Goal: Task Accomplishment & Management: Manage account settings

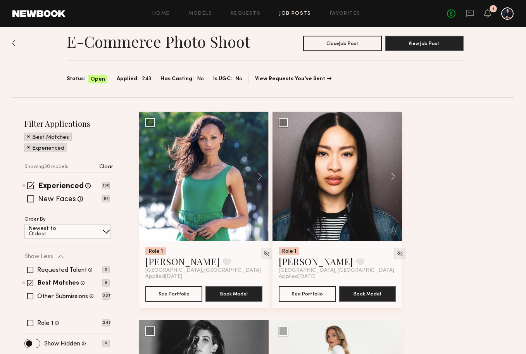
scroll to position [9, 0]
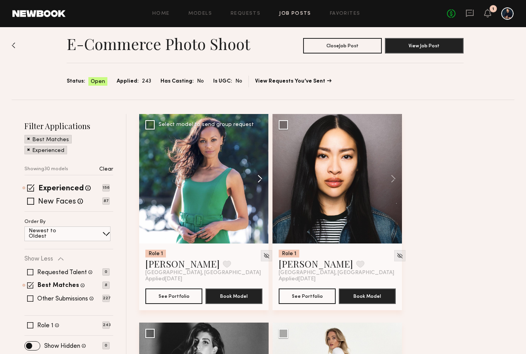
click at [262, 179] on button at bounding box center [256, 178] width 25 height 129
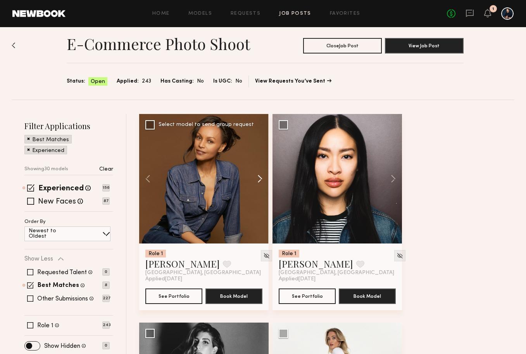
click at [262, 179] on button at bounding box center [256, 178] width 25 height 129
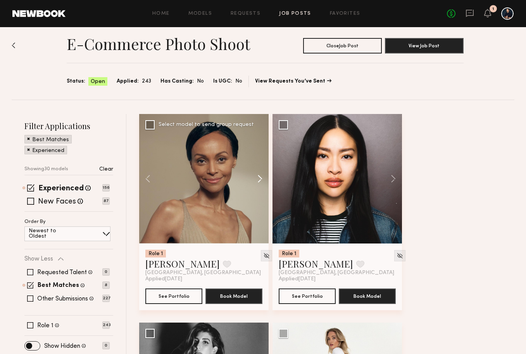
click at [262, 179] on button at bounding box center [256, 178] width 25 height 129
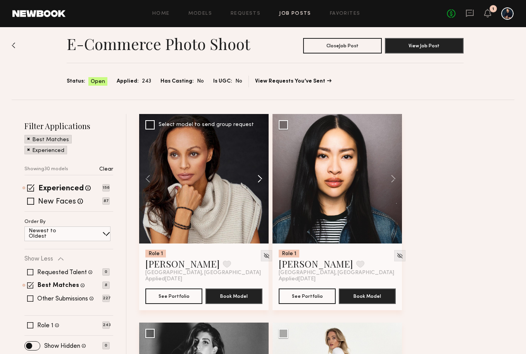
click at [262, 179] on button at bounding box center [256, 178] width 25 height 129
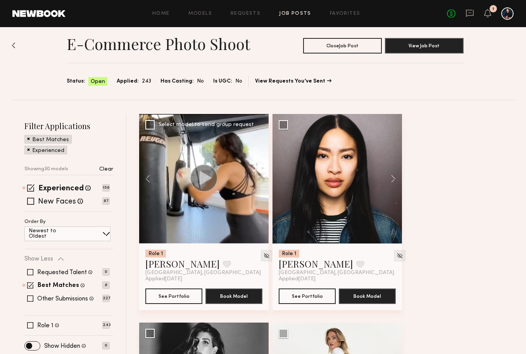
click at [262, 179] on div at bounding box center [203, 178] width 129 height 129
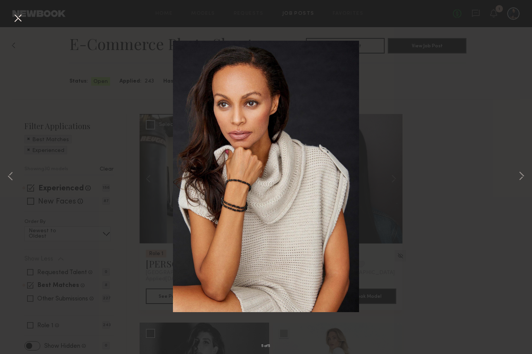
click at [15, 21] on button at bounding box center [18, 19] width 12 height 14
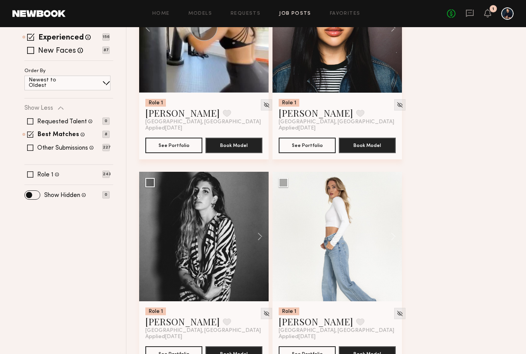
scroll to position [174, 0]
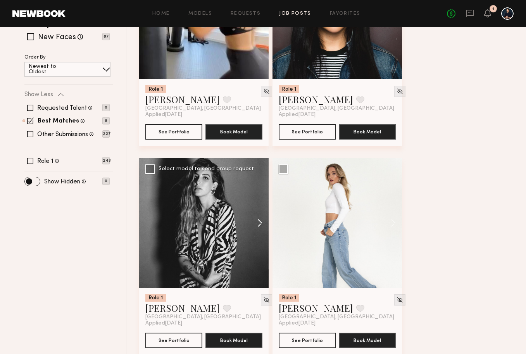
click at [262, 221] on button at bounding box center [256, 222] width 25 height 129
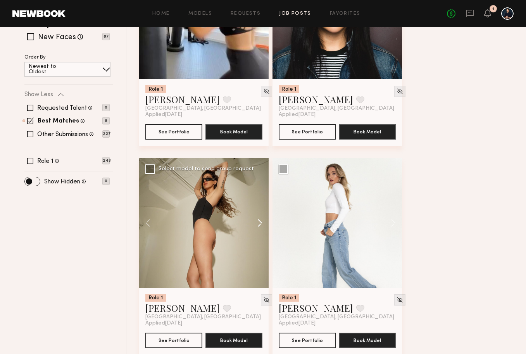
click at [262, 221] on button at bounding box center [256, 222] width 25 height 129
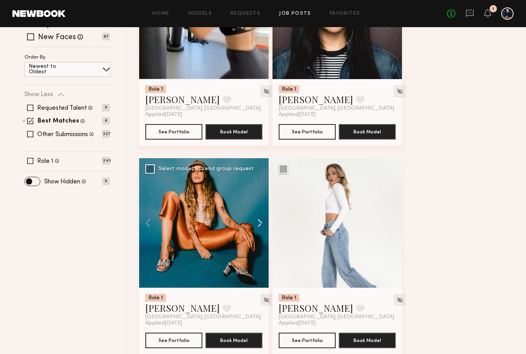
click at [262, 221] on button at bounding box center [256, 222] width 25 height 129
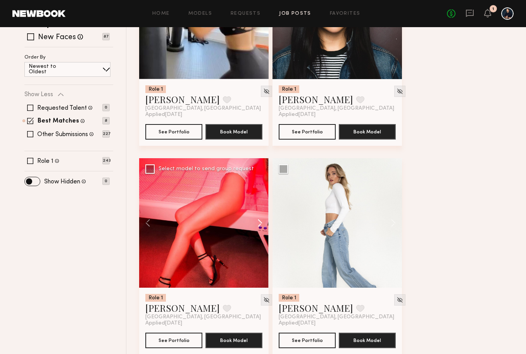
click at [262, 221] on button at bounding box center [256, 222] width 25 height 129
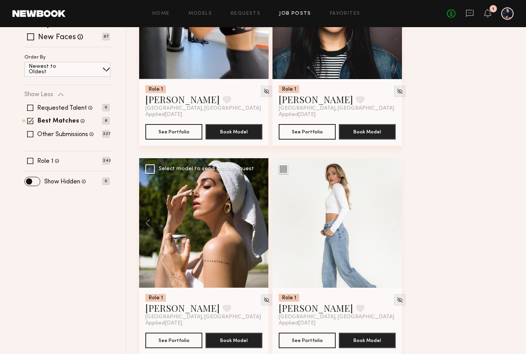
click at [262, 221] on div at bounding box center [203, 222] width 129 height 129
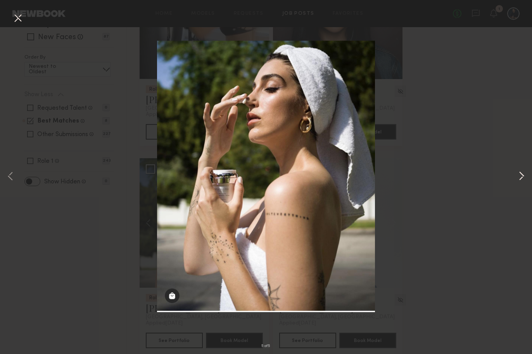
click at [521, 170] on button at bounding box center [521, 176] width 9 height 283
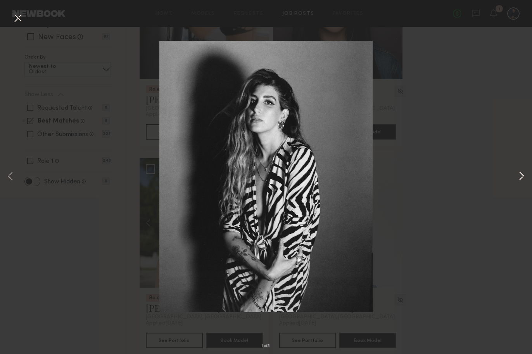
click at [521, 172] on button at bounding box center [521, 176] width 9 height 283
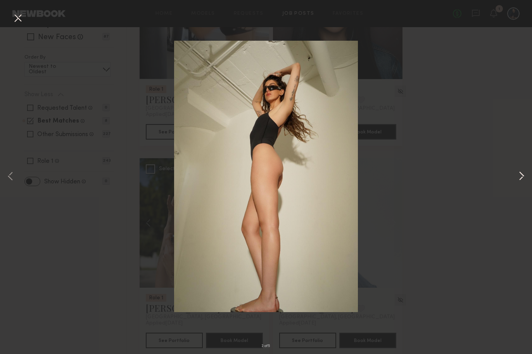
click at [521, 172] on button at bounding box center [521, 176] width 9 height 283
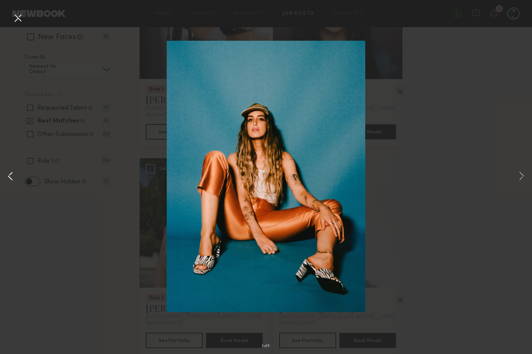
click at [9, 175] on button at bounding box center [10, 176] width 9 height 283
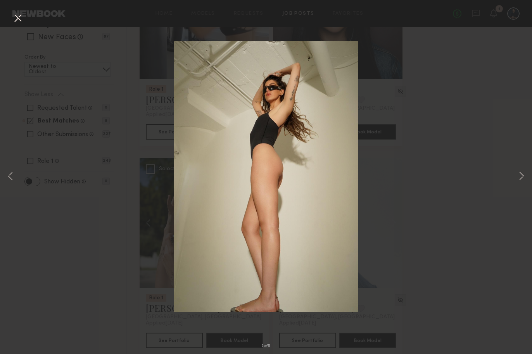
click at [15, 21] on button at bounding box center [18, 19] width 12 height 14
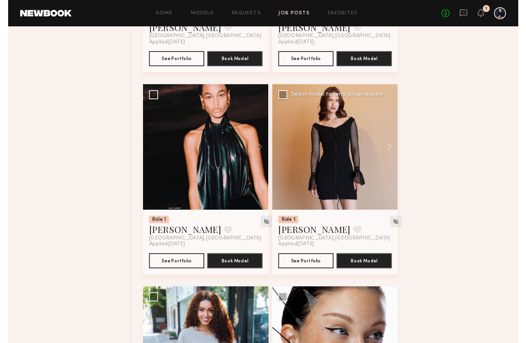
scroll to position [458, 0]
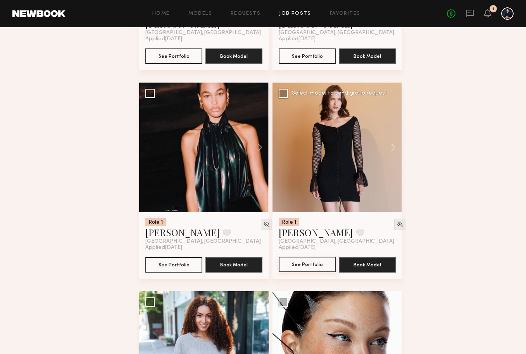
click at [310, 262] on button "See Portfolio" at bounding box center [307, 265] width 57 height 16
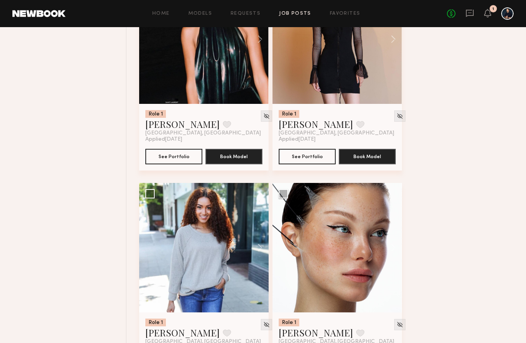
scroll to position [570, 0]
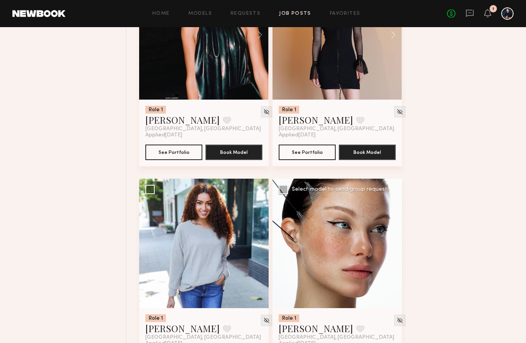
click at [325, 237] on div at bounding box center [336, 243] width 129 height 129
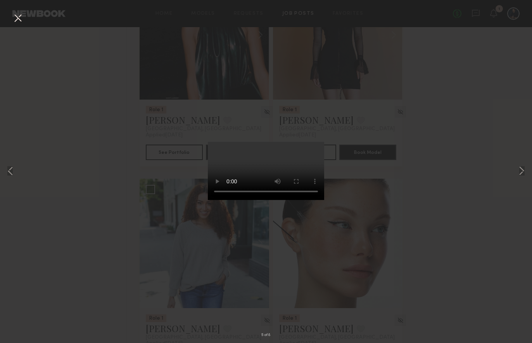
click at [390, 196] on div "5 of 8" at bounding box center [266, 171] width 532 height 343
click at [12, 18] on button at bounding box center [18, 19] width 12 height 14
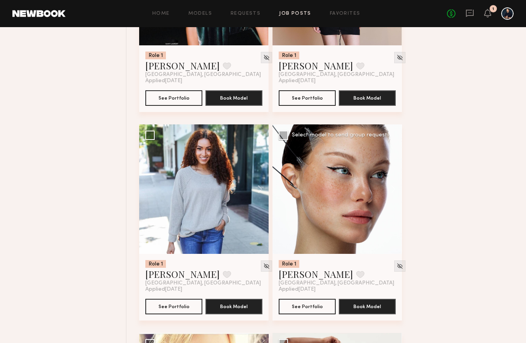
scroll to position [629, 0]
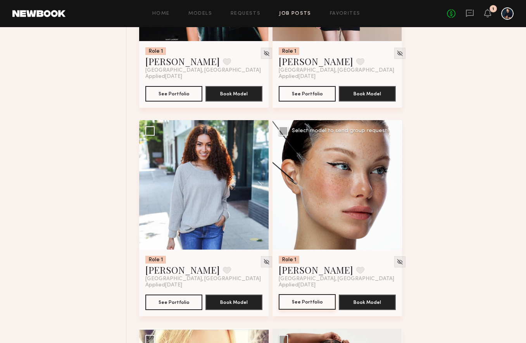
click at [312, 306] on button "See Portfolio" at bounding box center [307, 302] width 57 height 16
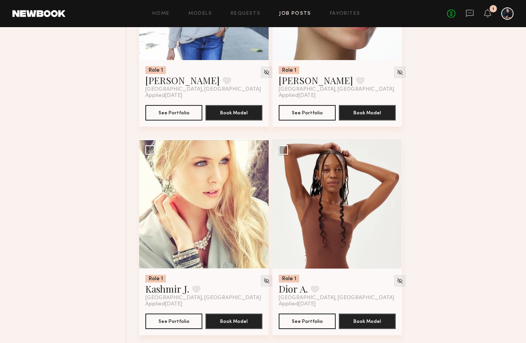
scroll to position [823, 0]
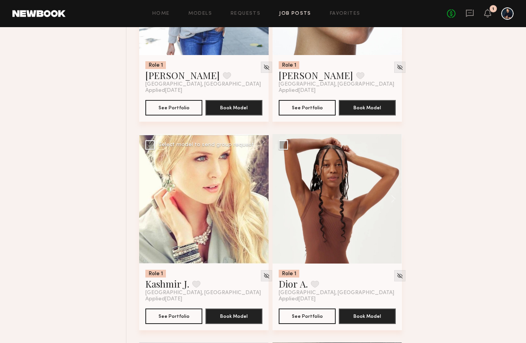
click at [200, 203] on div at bounding box center [203, 198] width 129 height 129
click at [171, 317] on button "See Portfolio" at bounding box center [173, 316] width 57 height 16
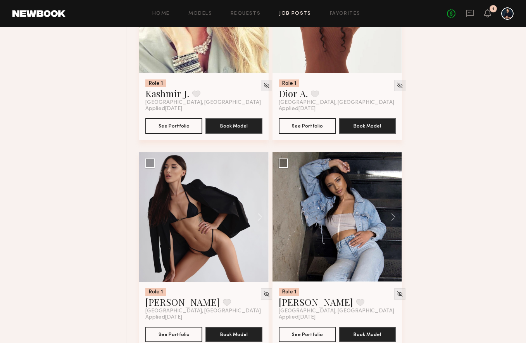
scroll to position [1035, 0]
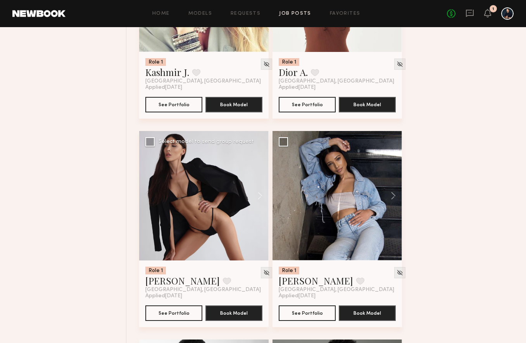
click at [218, 190] on div at bounding box center [203, 195] width 129 height 129
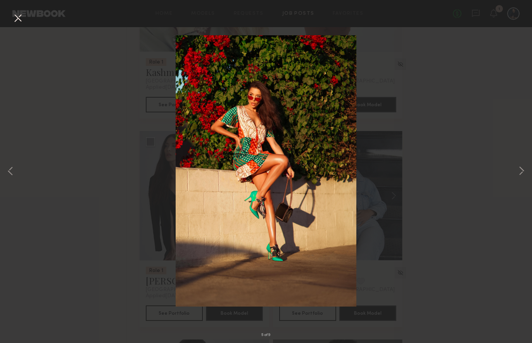
click at [516, 167] on div "5 of 9" at bounding box center [266, 171] width 532 height 343
click at [520, 169] on button at bounding box center [521, 171] width 9 height 274
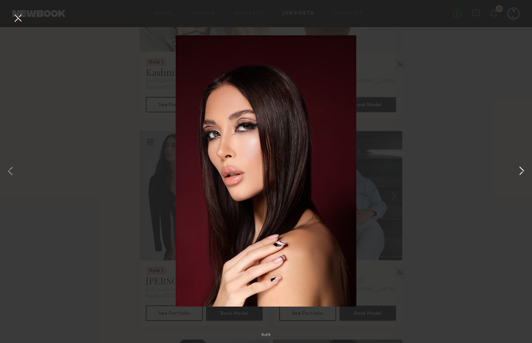
click at [521, 173] on button at bounding box center [521, 171] width 9 height 274
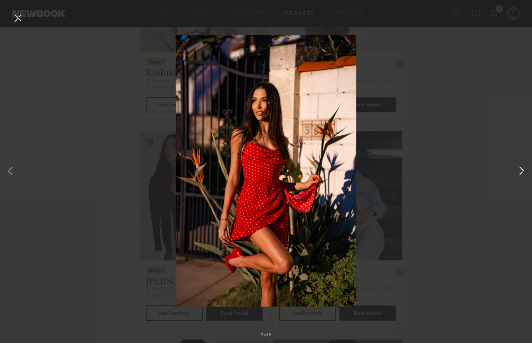
click at [521, 173] on button at bounding box center [521, 171] width 9 height 274
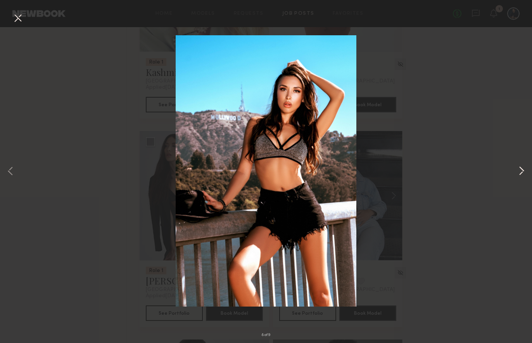
click at [521, 173] on button at bounding box center [521, 171] width 9 height 274
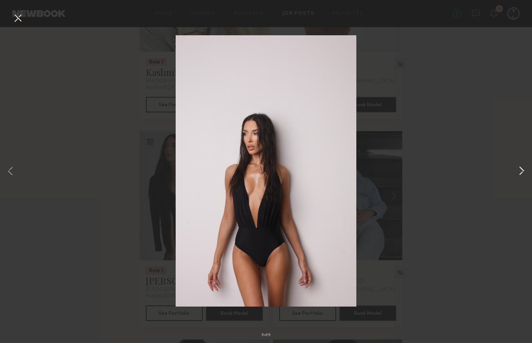
click at [520, 173] on button at bounding box center [521, 171] width 9 height 274
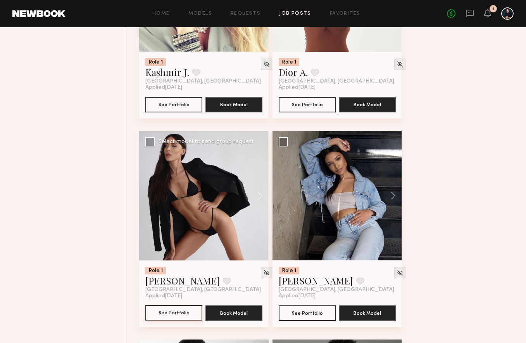
click at [184, 316] on button "See Portfolio" at bounding box center [173, 313] width 57 height 16
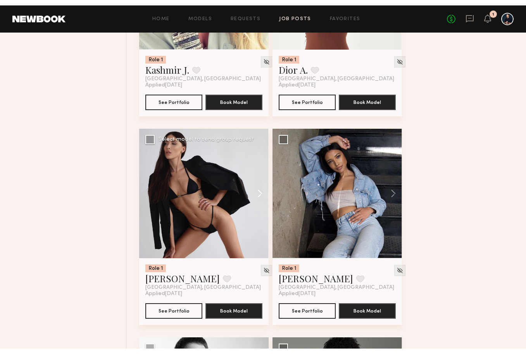
scroll to position [1043, 0]
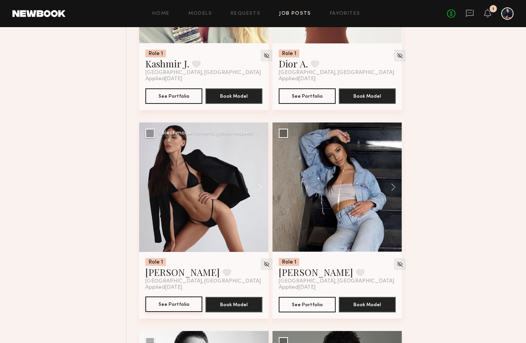
click at [179, 300] on button "See Portfolio" at bounding box center [173, 304] width 57 height 16
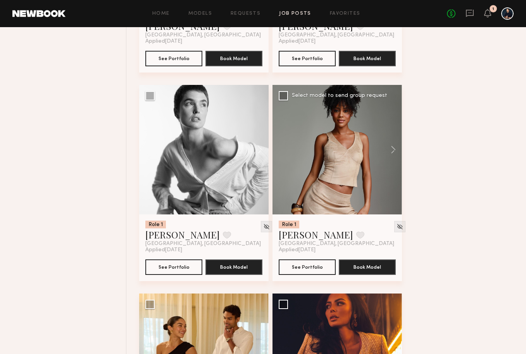
scroll to position [1283, 0]
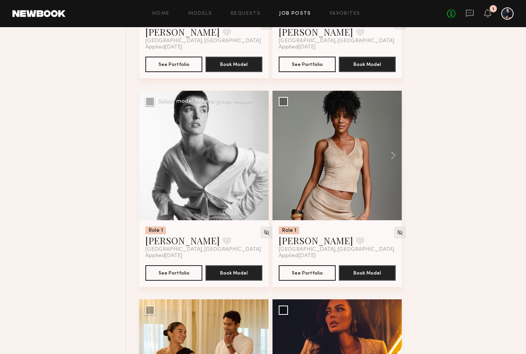
click at [235, 139] on div at bounding box center [203, 155] width 129 height 129
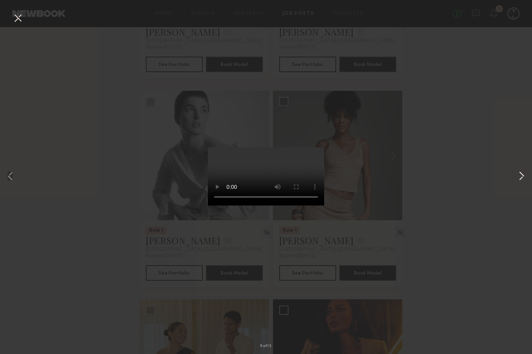
click at [518, 177] on button at bounding box center [521, 176] width 9 height 283
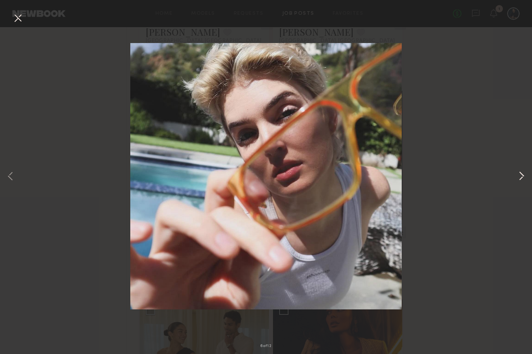
click at [518, 177] on button at bounding box center [521, 176] width 9 height 283
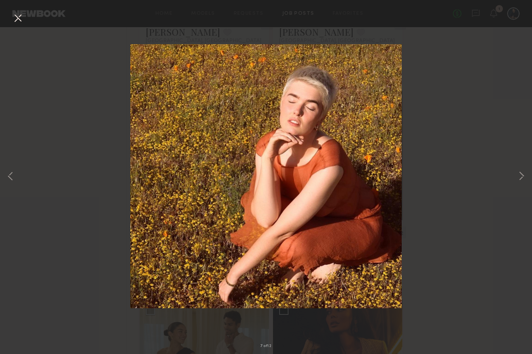
click at [16, 16] on button at bounding box center [18, 19] width 12 height 14
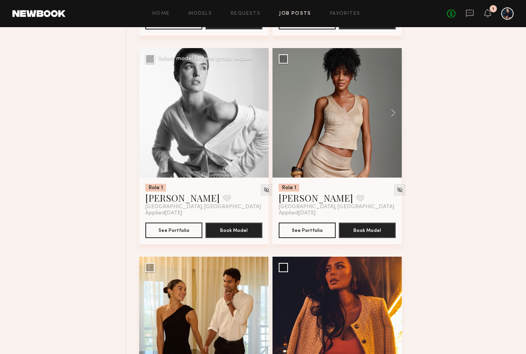
scroll to position [1306, 0]
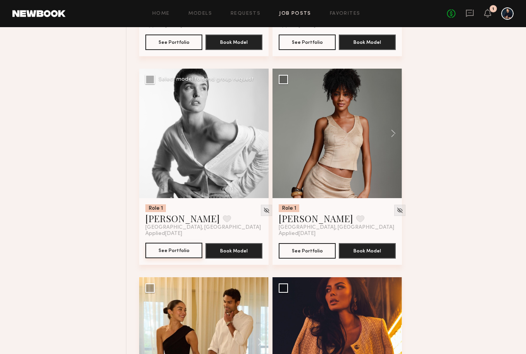
click at [177, 247] on button "See Portfolio" at bounding box center [173, 251] width 57 height 16
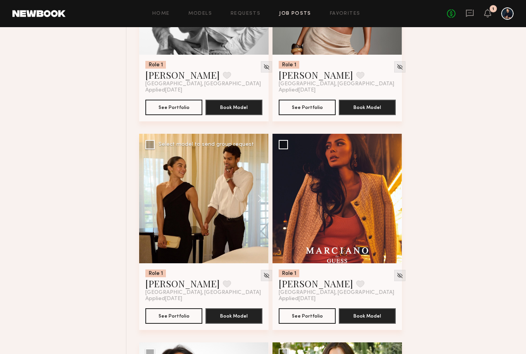
scroll to position [1448, 0]
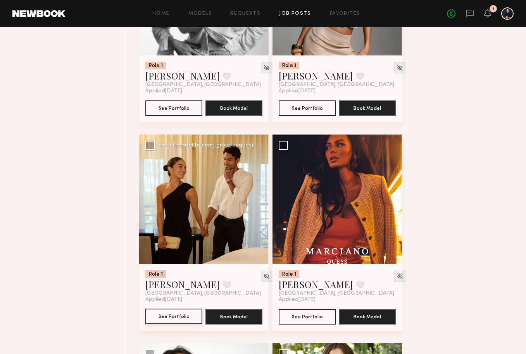
click at [179, 316] on button "See Portfolio" at bounding box center [173, 316] width 57 height 16
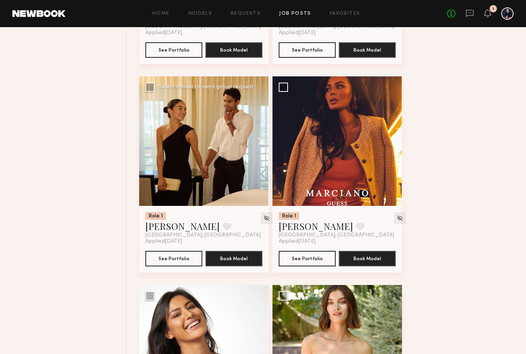
scroll to position [1505, 0]
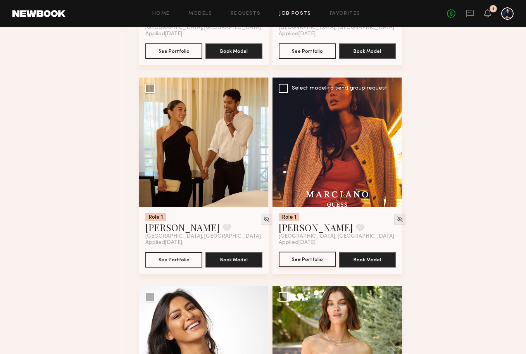
click at [296, 260] on button "See Portfolio" at bounding box center [307, 259] width 57 height 16
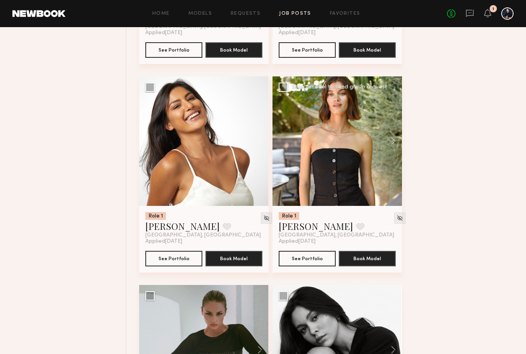
scroll to position [1718, 0]
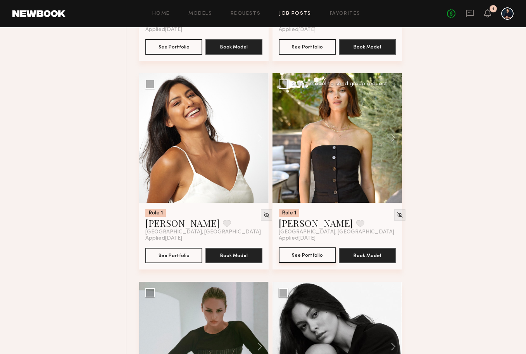
click at [322, 258] on button "See Portfolio" at bounding box center [307, 255] width 57 height 16
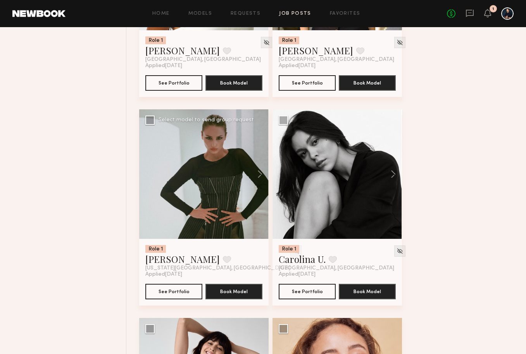
scroll to position [1892, 0]
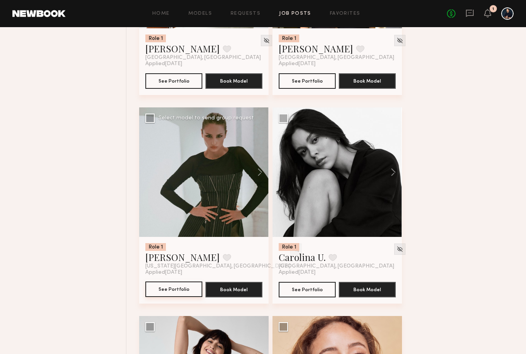
click at [186, 288] on button "See Portfolio" at bounding box center [173, 289] width 57 height 16
click at [348, 212] on div at bounding box center [336, 171] width 129 height 129
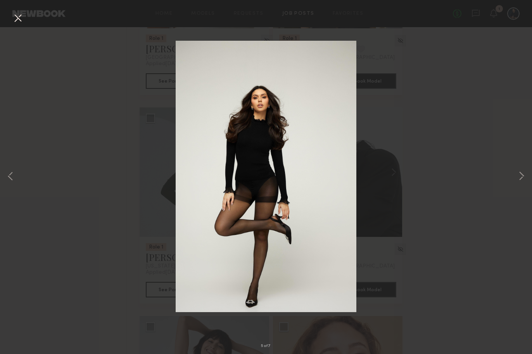
click at [22, 20] on button at bounding box center [18, 19] width 12 height 14
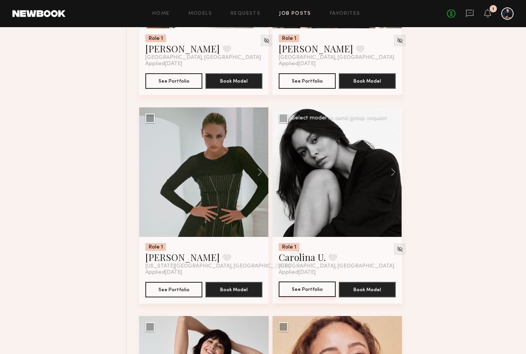
click at [303, 291] on button "See Portfolio" at bounding box center [307, 289] width 57 height 16
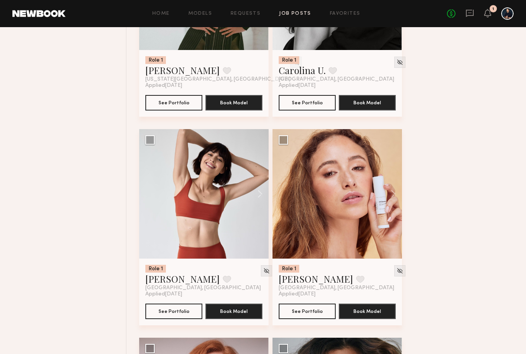
scroll to position [2081, 0]
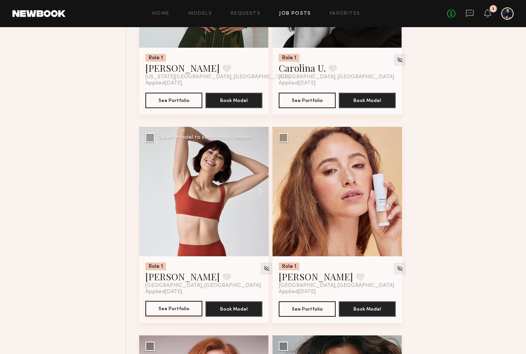
click at [182, 309] on button "See Portfolio" at bounding box center [173, 309] width 57 height 16
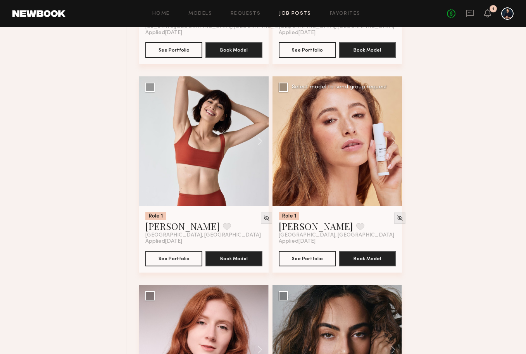
scroll to position [2141, 0]
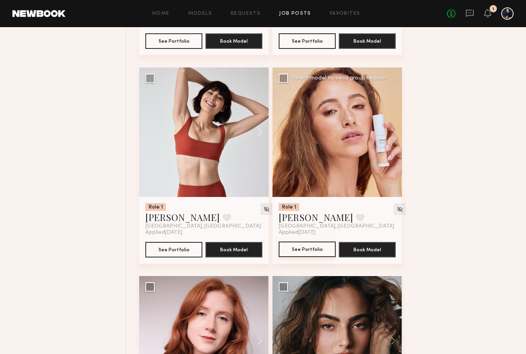
click at [307, 255] on button "See Portfolio" at bounding box center [307, 249] width 57 height 16
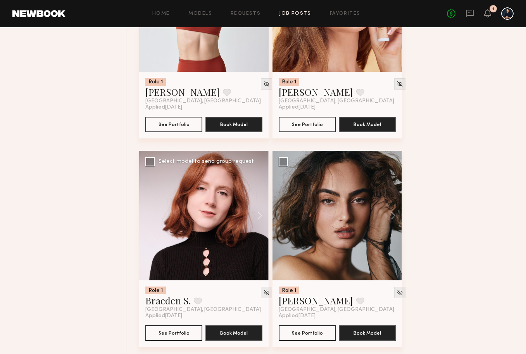
scroll to position [2267, 0]
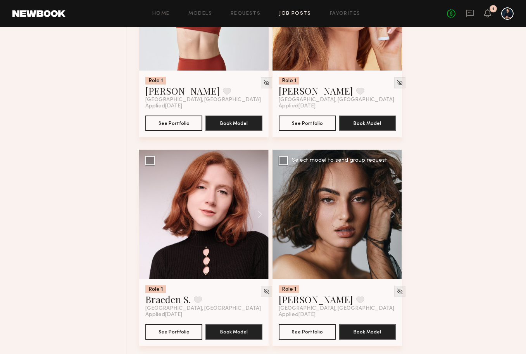
click at [315, 251] on div at bounding box center [336, 214] width 129 height 129
click at [314, 331] on button "See Portfolio" at bounding box center [307, 332] width 57 height 16
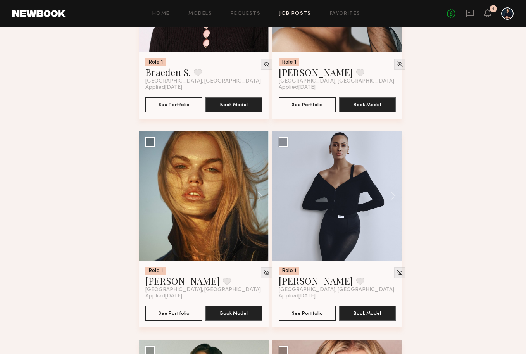
scroll to position [2495, 0]
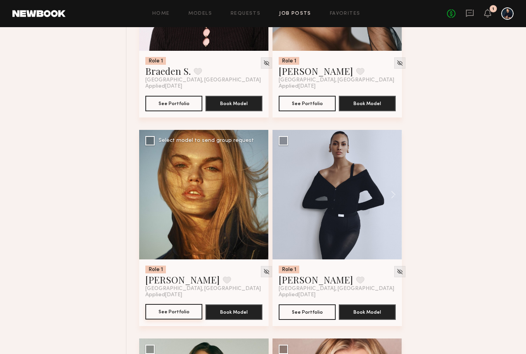
click at [188, 310] on button "See Portfolio" at bounding box center [173, 312] width 57 height 16
click at [223, 281] on button at bounding box center [227, 279] width 8 height 7
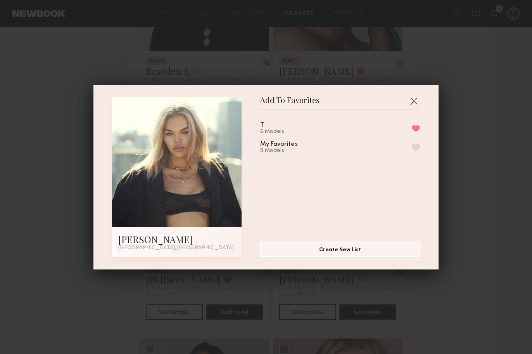
click at [274, 127] on div "T 5 Models" at bounding box center [272, 128] width 24 height 13
click at [413, 102] on button "button" at bounding box center [413, 101] width 12 height 12
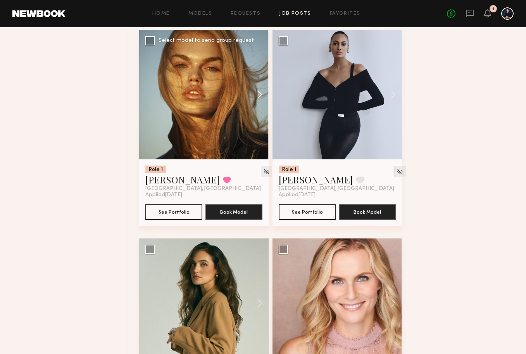
scroll to position [2596, 0]
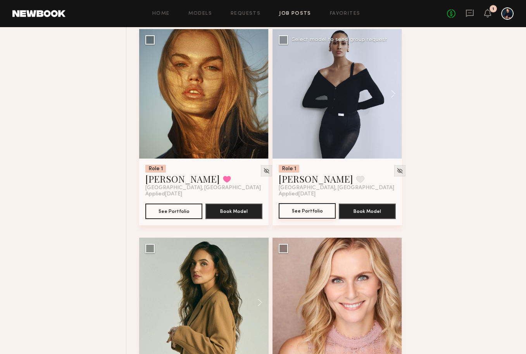
click at [296, 206] on button "See Portfolio" at bounding box center [307, 211] width 57 height 16
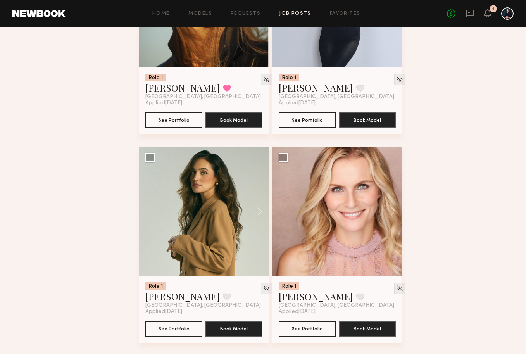
scroll to position [2691, 0]
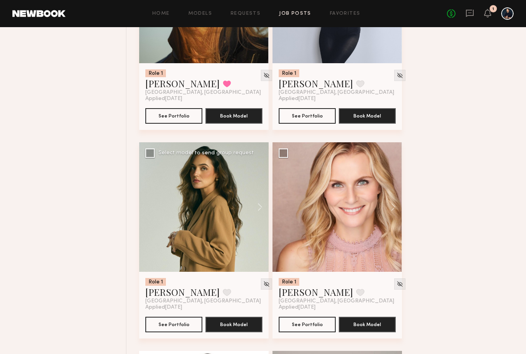
click at [213, 200] on div at bounding box center [203, 206] width 129 height 129
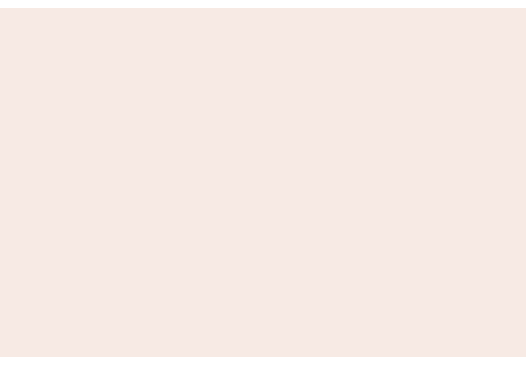
scroll to position [0, 0]
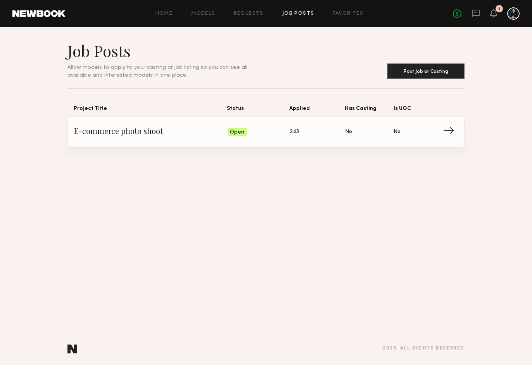
click at [153, 129] on span "E-commerce photo shoot" at bounding box center [150, 132] width 153 height 12
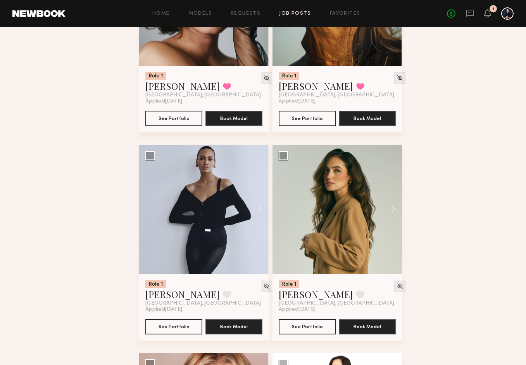
scroll to position [2694, 0]
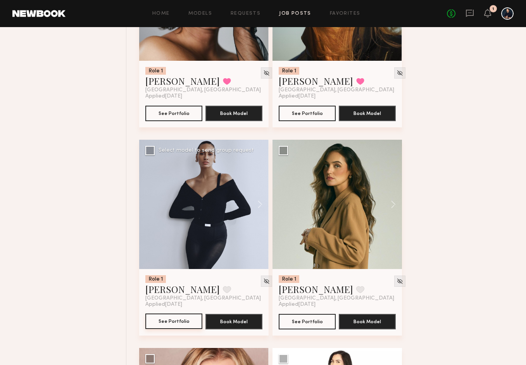
click at [181, 321] on button "See Portfolio" at bounding box center [173, 322] width 57 height 16
click at [310, 325] on button "See Portfolio" at bounding box center [307, 322] width 57 height 16
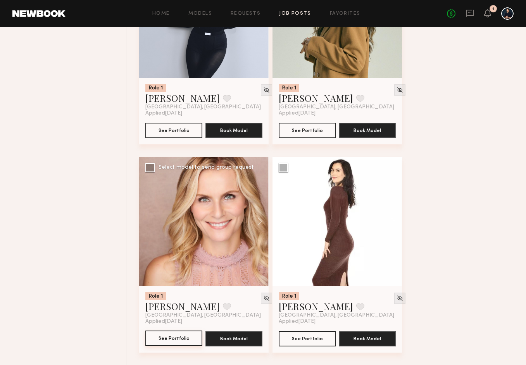
scroll to position [2885, 0]
click at [185, 341] on button "See Portfolio" at bounding box center [173, 339] width 57 height 16
click at [300, 339] on button "See Portfolio" at bounding box center [307, 339] width 57 height 16
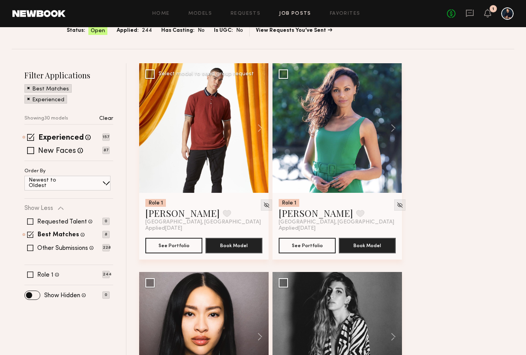
scroll to position [63, 0]
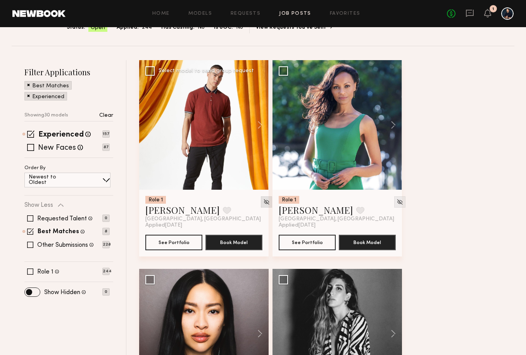
click at [263, 201] on img at bounding box center [266, 201] width 7 height 7
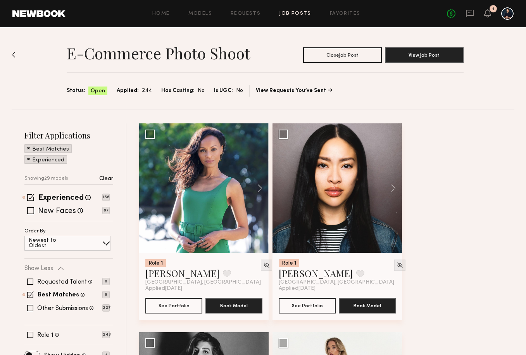
scroll to position [32, 0]
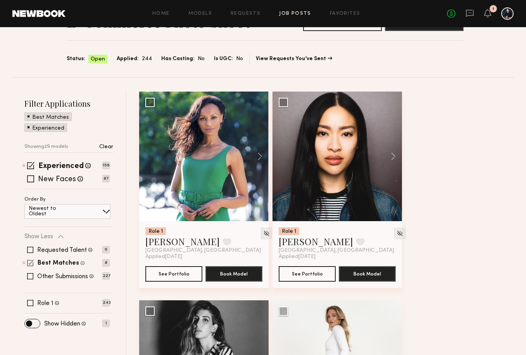
click at [31, 263] on span at bounding box center [30, 262] width 7 height 7
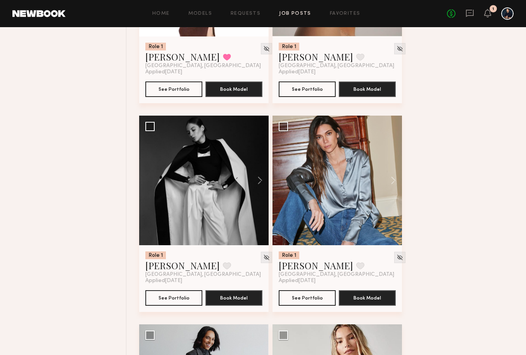
scroll to position [3160, 0]
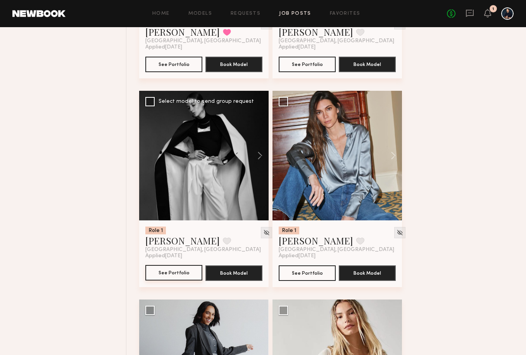
click at [182, 270] on button "See Portfolio" at bounding box center [173, 273] width 57 height 16
click at [223, 241] on button at bounding box center [227, 240] width 8 height 7
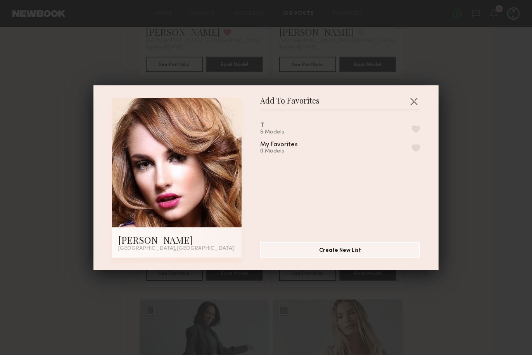
click at [412, 126] on button "button" at bounding box center [416, 128] width 8 height 7
click at [277, 129] on div "6 Models" at bounding box center [272, 132] width 24 height 6
click at [410, 99] on button "button" at bounding box center [413, 101] width 12 height 12
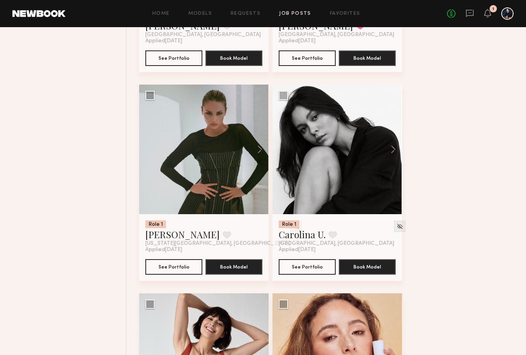
scroll to position [1914, 0]
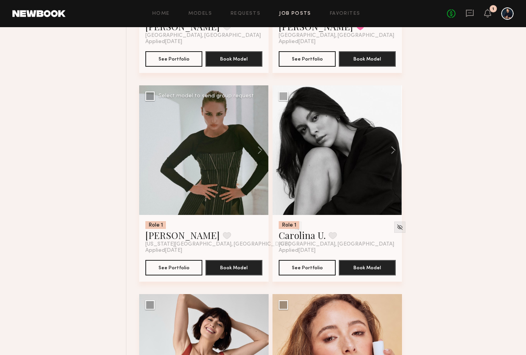
click at [226, 184] on div at bounding box center [203, 149] width 129 height 129
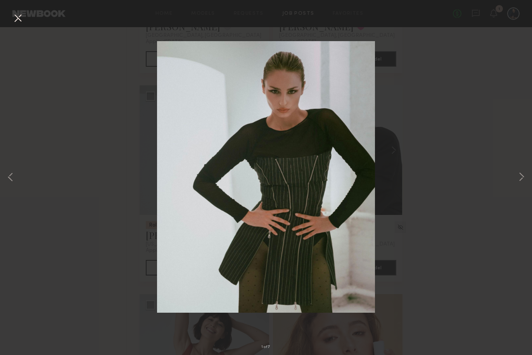
click at [17, 19] on button at bounding box center [18, 19] width 12 height 14
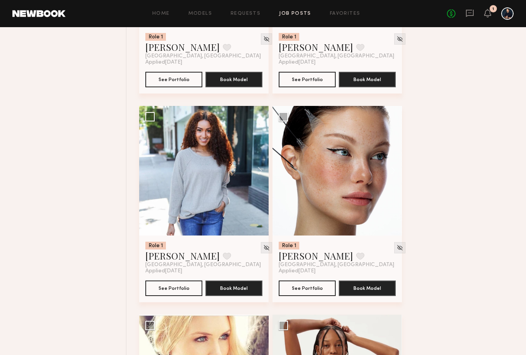
scroll to position [625, 0]
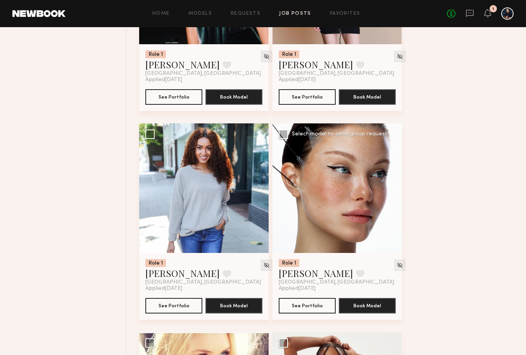
click at [343, 188] on div at bounding box center [336, 187] width 129 height 129
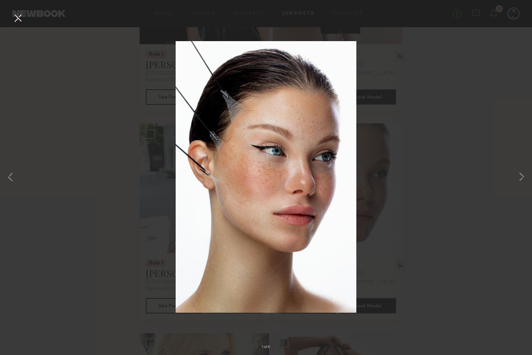
click at [19, 20] on button at bounding box center [18, 19] width 12 height 14
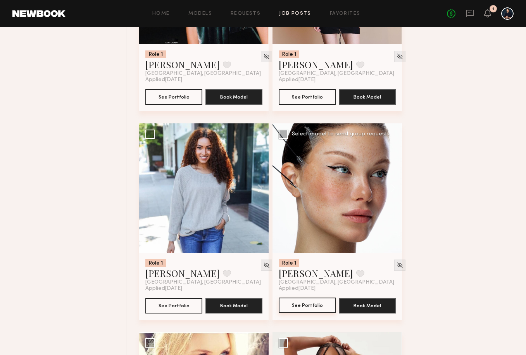
click at [311, 304] on button "See Portfolio" at bounding box center [307, 305] width 57 height 16
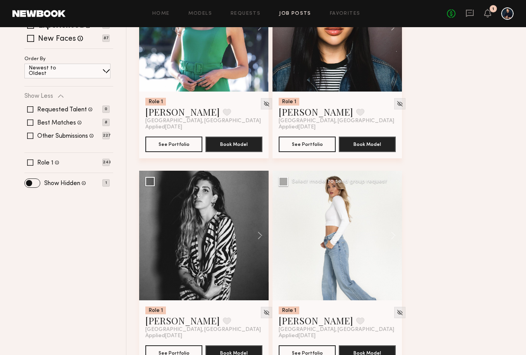
scroll to position [176, 0]
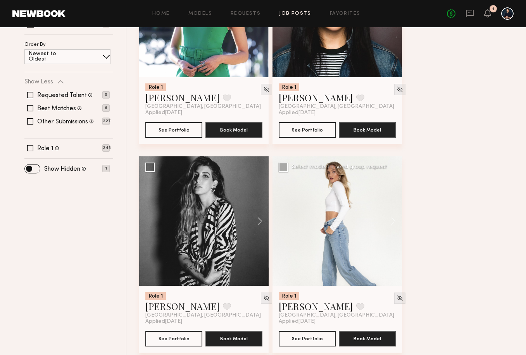
click at [315, 272] on div at bounding box center [336, 220] width 129 height 129
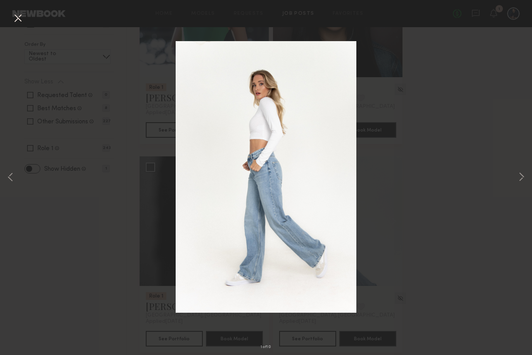
click at [426, 121] on div "1 of 10" at bounding box center [266, 177] width 532 height 355
click at [315, 336] on div "1 of 10" at bounding box center [266, 177] width 532 height 355
click at [308, 336] on div "1 of 10" at bounding box center [266, 177] width 532 height 355
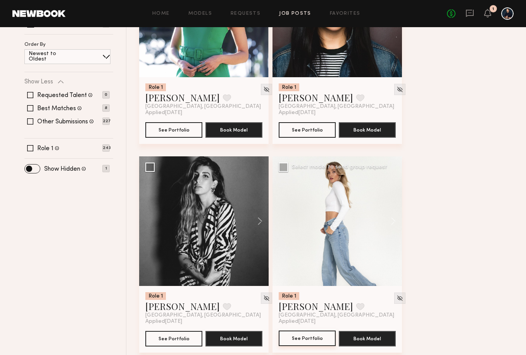
click at [300, 334] on button "See Portfolio" at bounding box center [307, 338] width 57 height 16
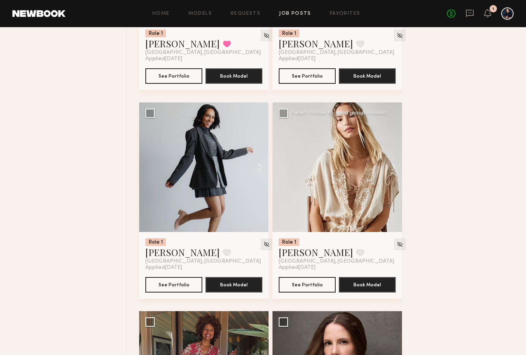
scroll to position [3357, 0]
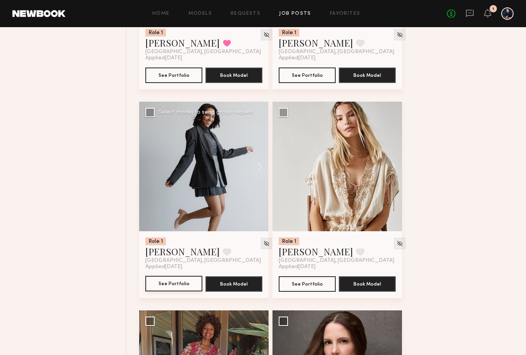
click at [164, 285] on button "See Portfolio" at bounding box center [173, 284] width 57 height 16
click at [310, 287] on button "See Portfolio" at bounding box center [307, 284] width 57 height 16
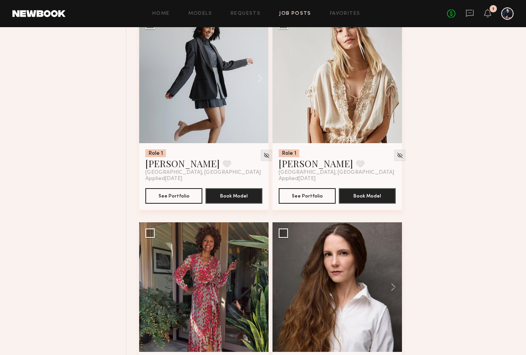
scroll to position [3455, 0]
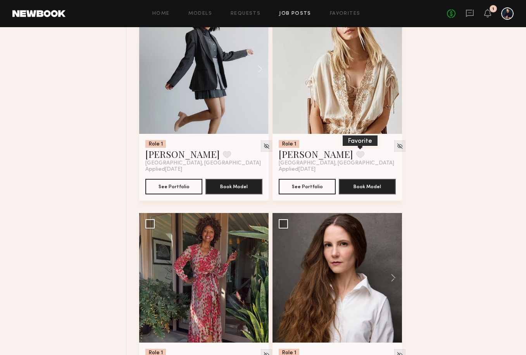
click at [356, 154] on button at bounding box center [360, 154] width 8 height 7
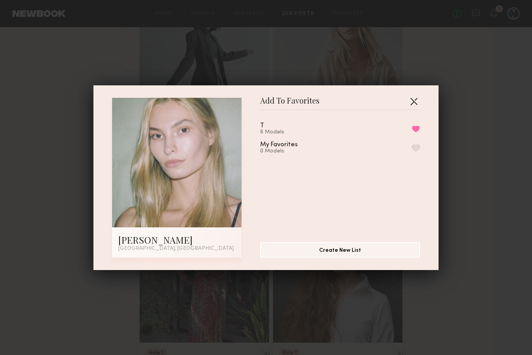
click at [414, 95] on button "button" at bounding box center [413, 101] width 12 height 12
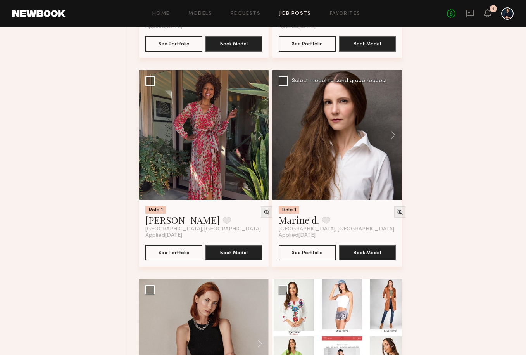
scroll to position [3599, 0]
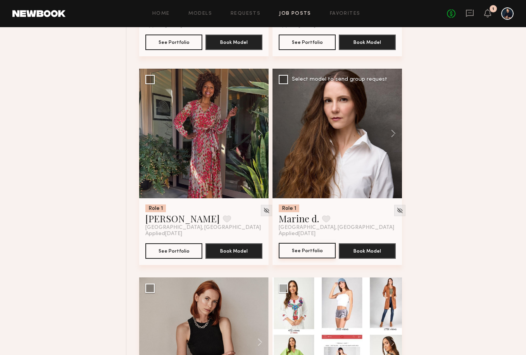
click at [310, 253] on button "See Portfolio" at bounding box center [307, 251] width 57 height 16
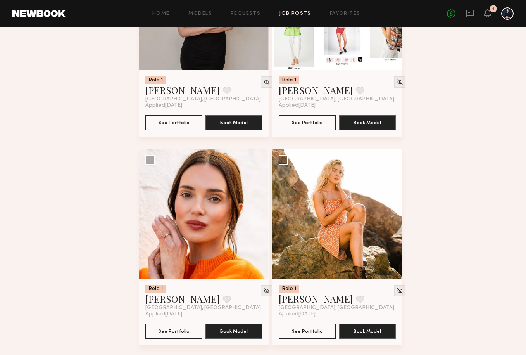
scroll to position [3953, 0]
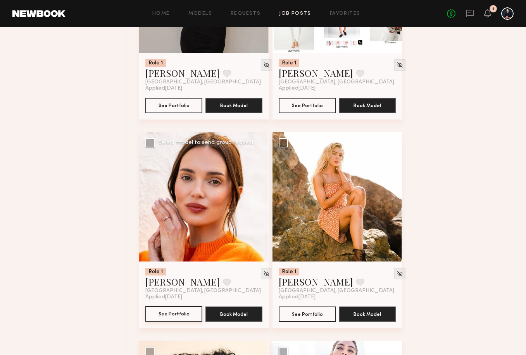
click at [180, 316] on button "See Portfolio" at bounding box center [173, 314] width 57 height 16
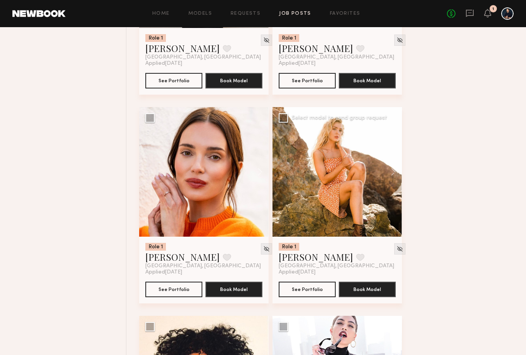
scroll to position [3985, 0]
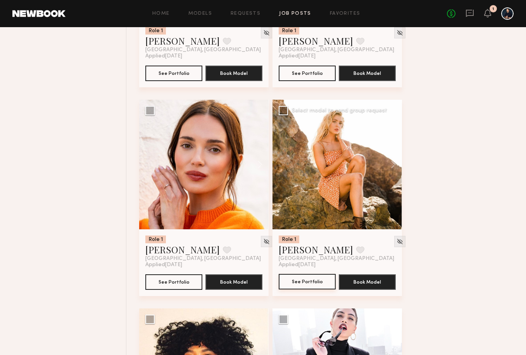
click at [303, 281] on button "See Portfolio" at bounding box center [307, 282] width 57 height 16
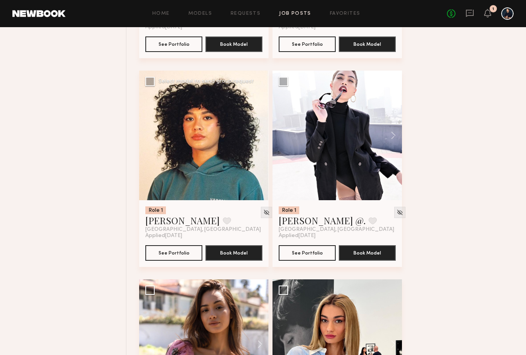
scroll to position [4225, 0]
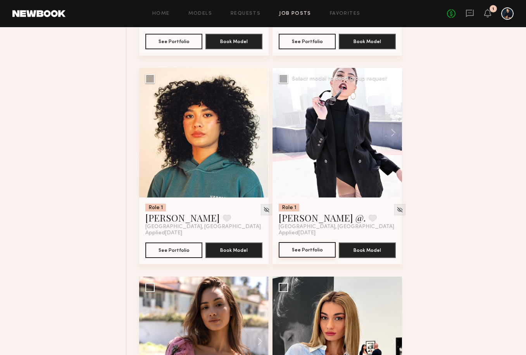
click at [299, 252] on button "See Portfolio" at bounding box center [307, 250] width 57 height 16
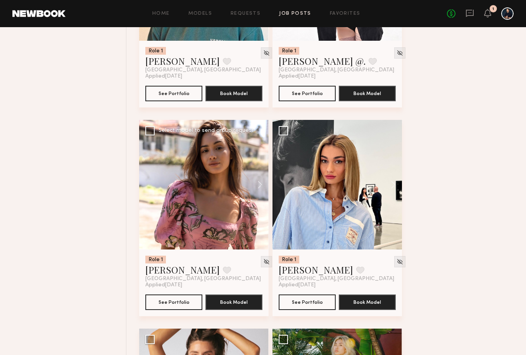
scroll to position [4385, 0]
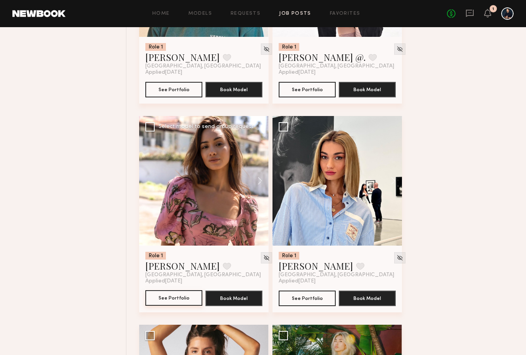
click at [184, 296] on button "See Portfolio" at bounding box center [173, 298] width 57 height 16
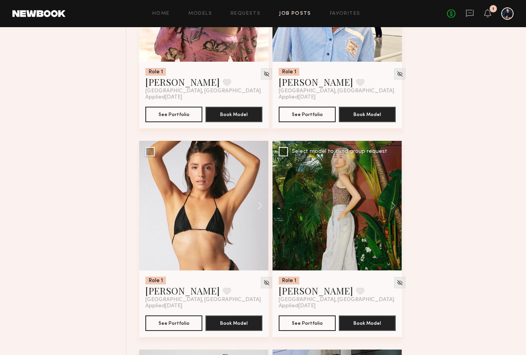
scroll to position [4571, 0]
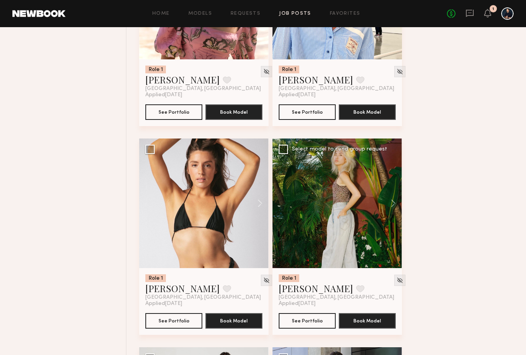
click at [296, 246] on div at bounding box center [336, 202] width 129 height 129
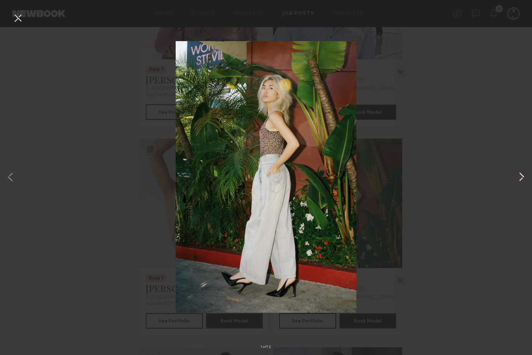
click at [518, 178] on button at bounding box center [521, 178] width 9 height 284
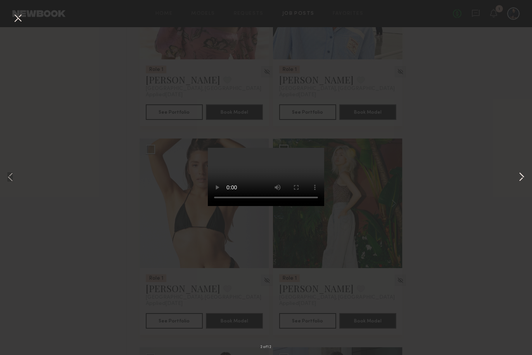
click at [518, 178] on button at bounding box center [521, 178] width 9 height 284
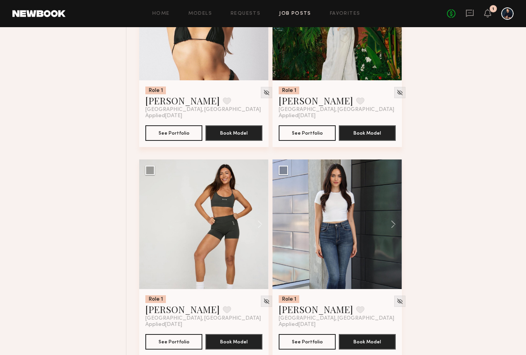
scroll to position [4796, 0]
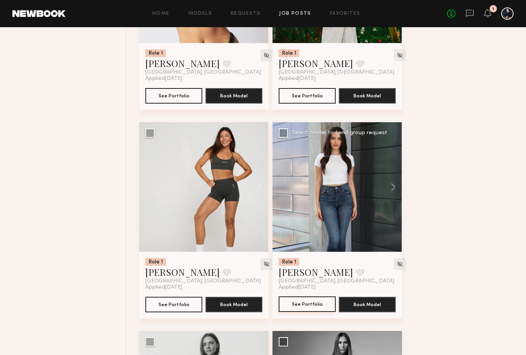
click at [309, 304] on button "See Portfolio" at bounding box center [307, 304] width 57 height 16
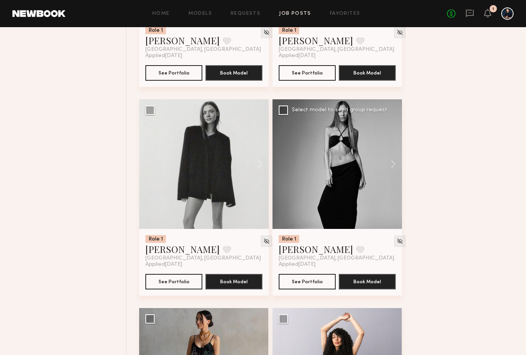
scroll to position [5028, 0]
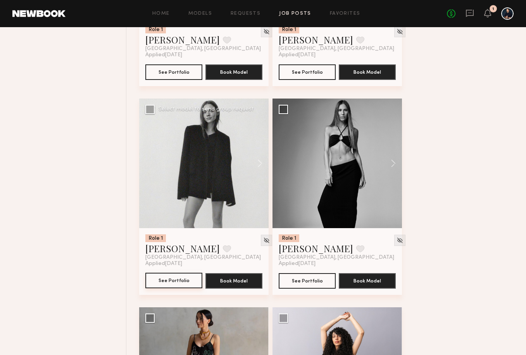
click at [167, 284] on button "See Portfolio" at bounding box center [173, 280] width 57 height 16
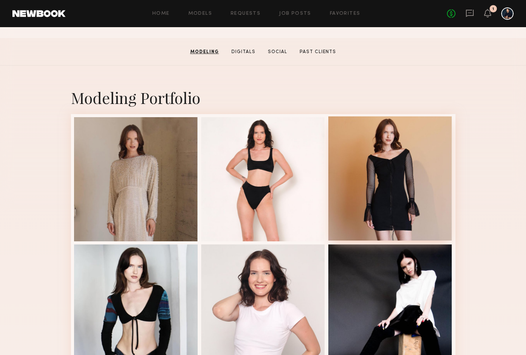
scroll to position [112, 0]
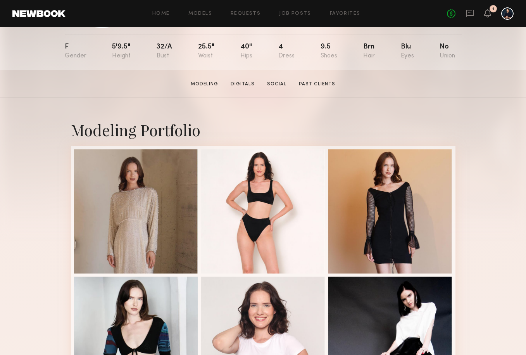
click at [242, 85] on link "Digitals" at bounding box center [242, 84] width 30 height 7
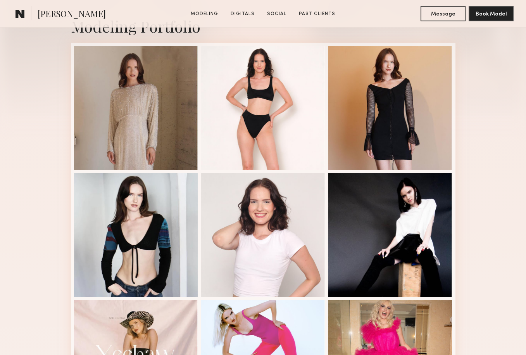
scroll to position [187, 0]
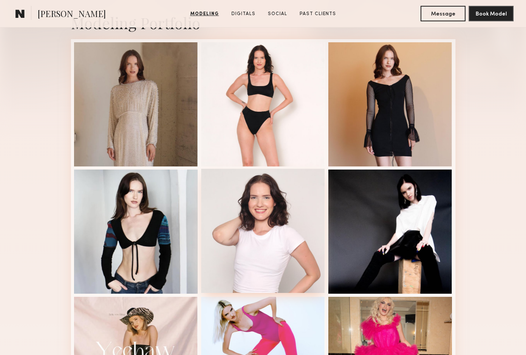
click at [256, 225] on div at bounding box center [263, 231] width 124 height 124
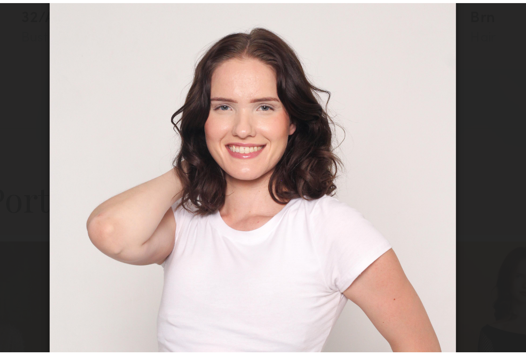
scroll to position [81, 0]
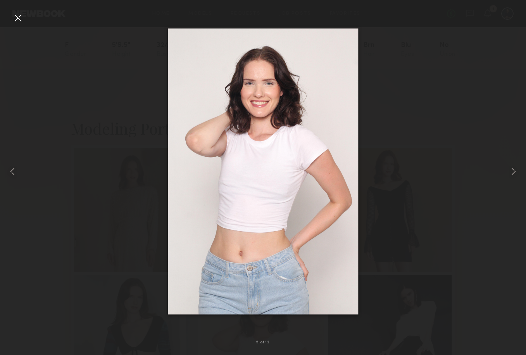
click at [20, 16] on div at bounding box center [18, 18] width 12 height 12
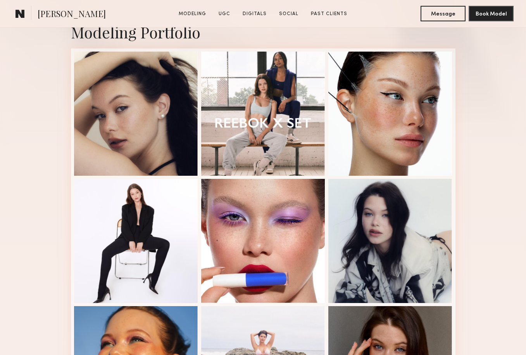
scroll to position [181, 0]
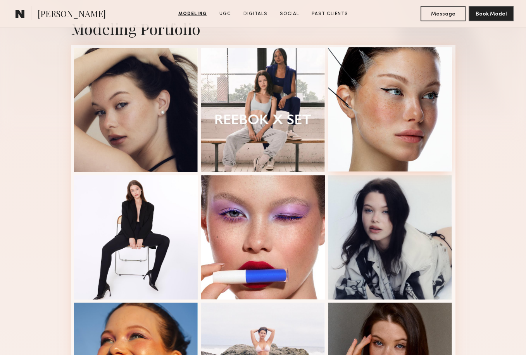
click at [408, 84] on div at bounding box center [390, 109] width 124 height 124
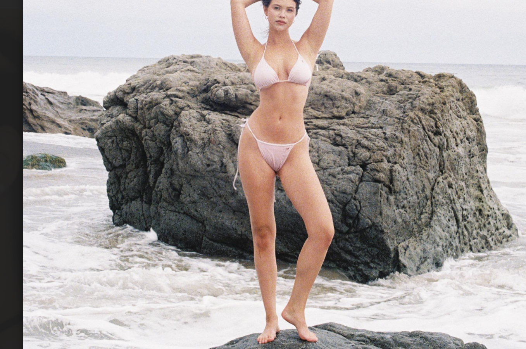
scroll to position [104, 0]
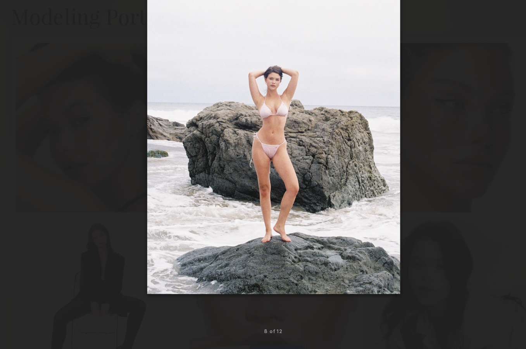
click at [28, 72] on div at bounding box center [263, 168] width 526 height 312
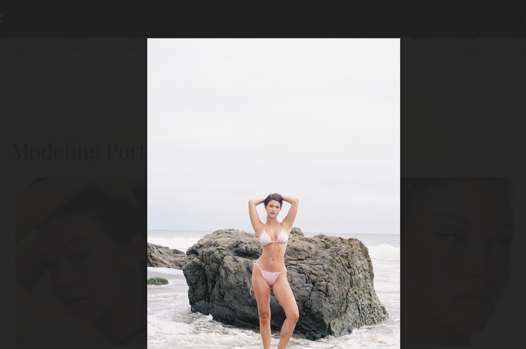
scroll to position [95, 0]
click at [79, 85] on div at bounding box center [263, 168] width 526 height 312
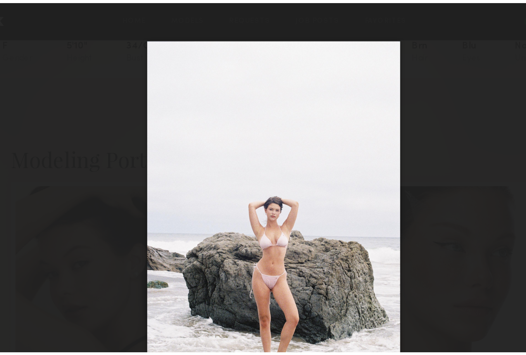
scroll to position [64, 0]
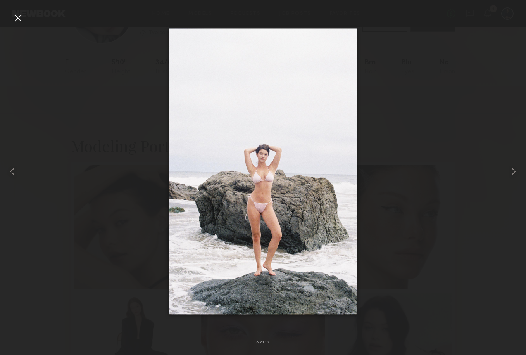
click at [21, 21] on div at bounding box center [18, 18] width 12 height 12
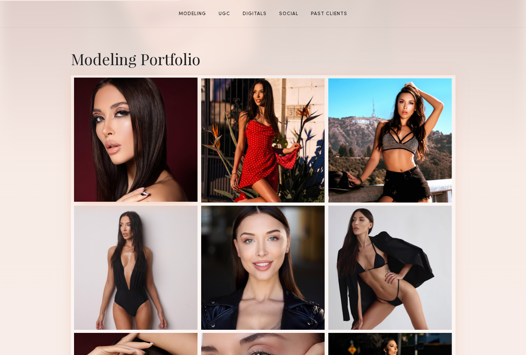
scroll to position [160, 0]
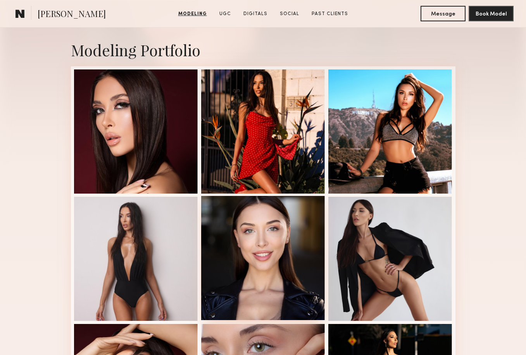
click at [265, 229] on div at bounding box center [263, 258] width 124 height 124
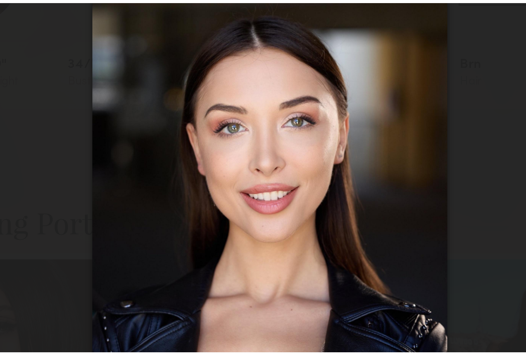
scroll to position [41, 0]
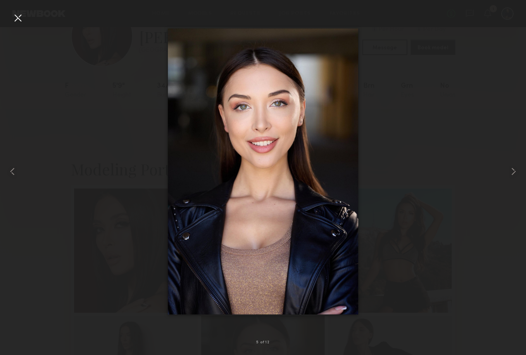
click at [17, 15] on div at bounding box center [18, 18] width 12 height 12
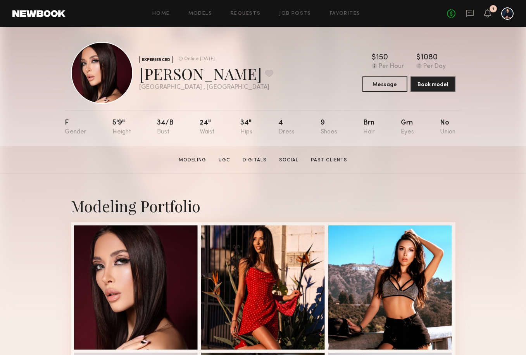
scroll to position [0, 0]
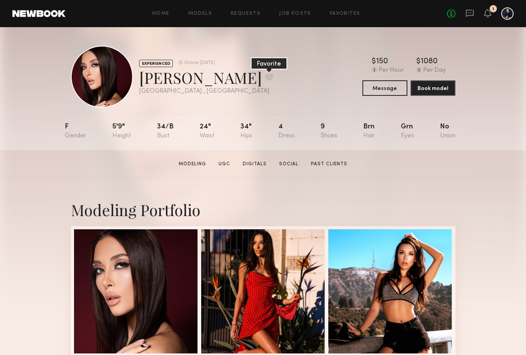
click at [265, 79] on button at bounding box center [269, 77] width 8 height 7
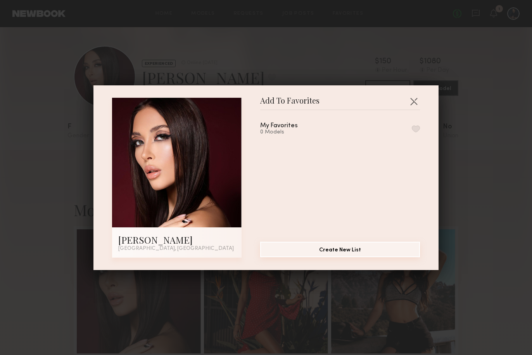
click at [314, 249] on button "Create New List" at bounding box center [340, 249] width 160 height 16
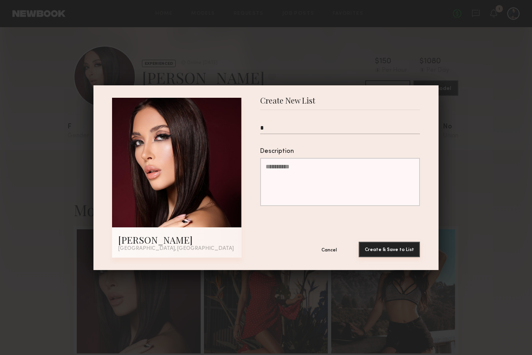
type input "*"
click at [377, 246] on button "Create & Save to List" at bounding box center [388, 249] width 61 height 16
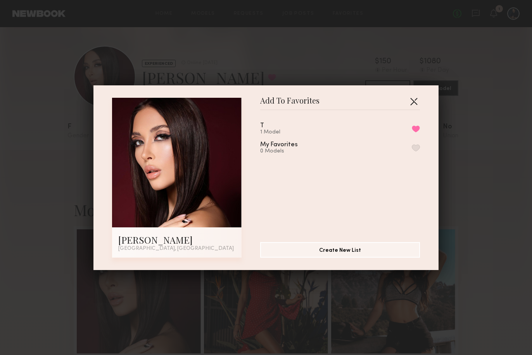
click at [413, 96] on button "button" at bounding box center [413, 101] width 12 height 12
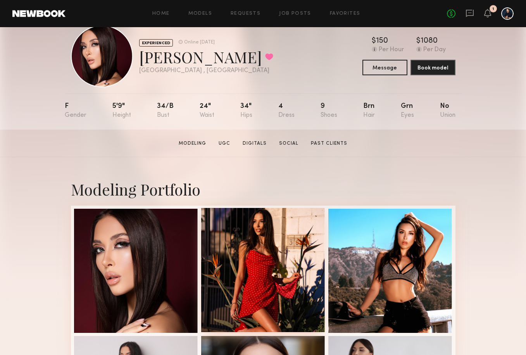
scroll to position [19, 0]
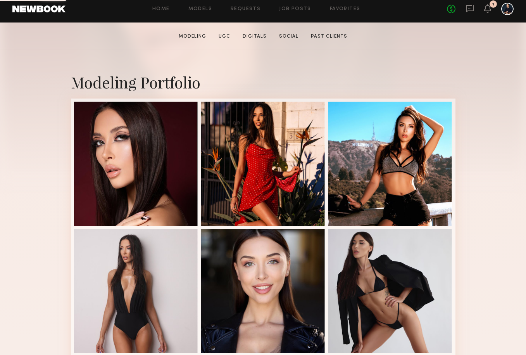
scroll to position [138, 0]
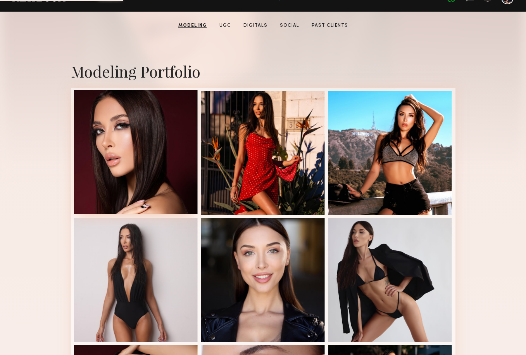
click at [168, 156] on div at bounding box center [136, 152] width 124 height 124
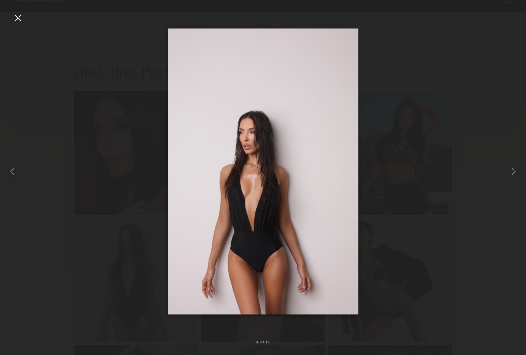
scroll to position [154, 0]
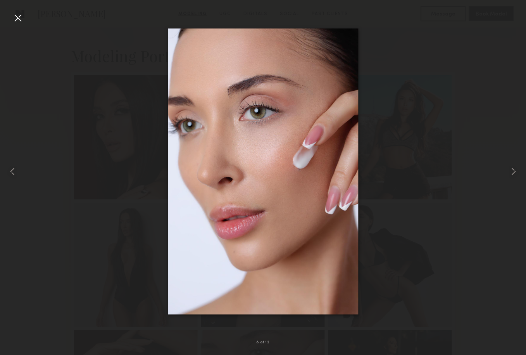
click at [20, 20] on div at bounding box center [18, 18] width 12 height 12
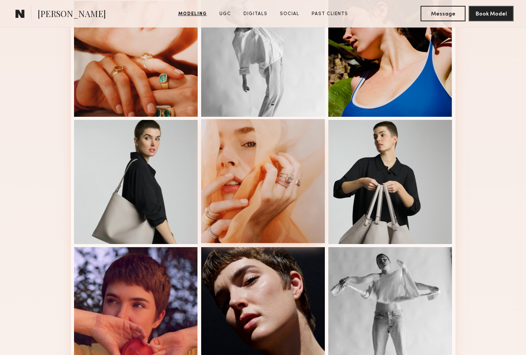
scroll to position [371, 0]
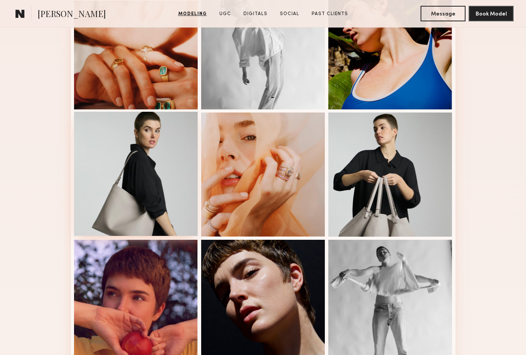
click at [177, 149] on div at bounding box center [136, 174] width 124 height 124
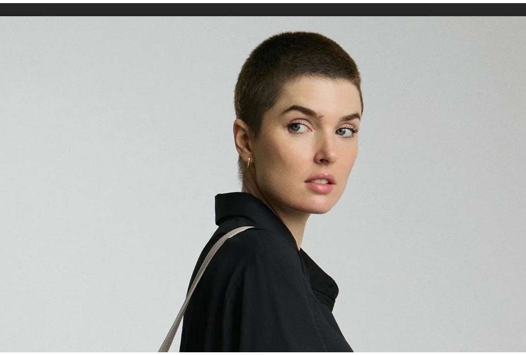
scroll to position [206, 0]
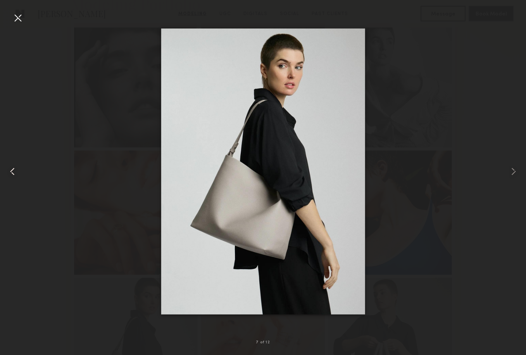
click at [11, 14] on div at bounding box center [10, 170] width 21 height 317
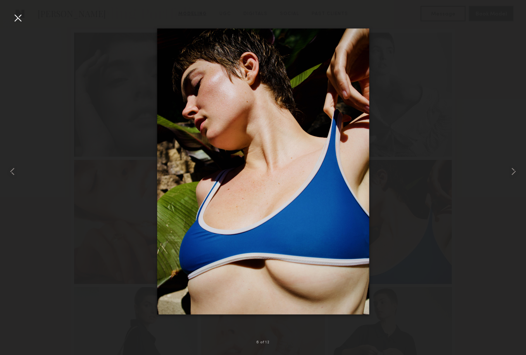
scroll to position [192, 0]
click at [16, 18] on div at bounding box center [18, 18] width 12 height 12
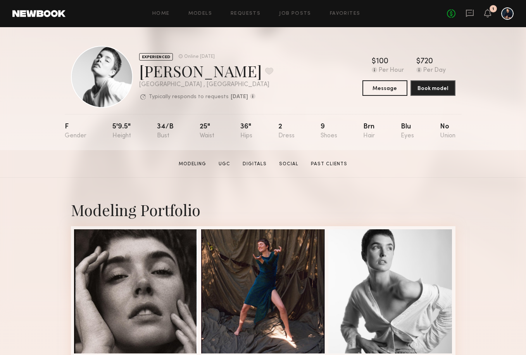
scroll to position [0, 0]
click at [265, 72] on button at bounding box center [269, 70] width 8 height 7
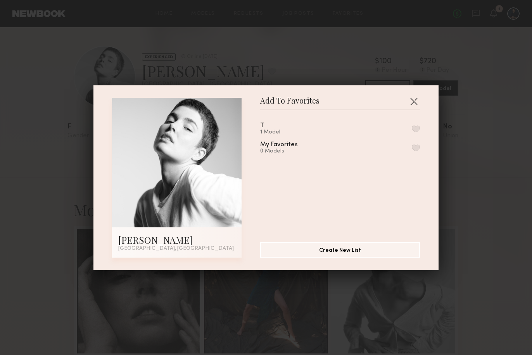
click at [412, 128] on button "button" at bounding box center [416, 128] width 8 height 7
click at [411, 102] on button "button" at bounding box center [413, 101] width 12 height 12
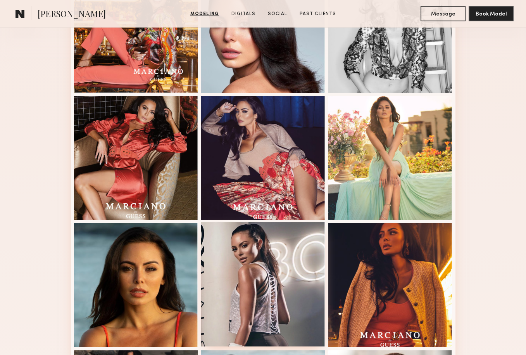
scroll to position [252, 0]
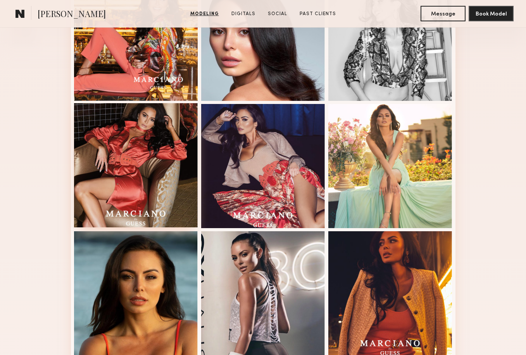
click at [142, 123] on div at bounding box center [136, 165] width 124 height 124
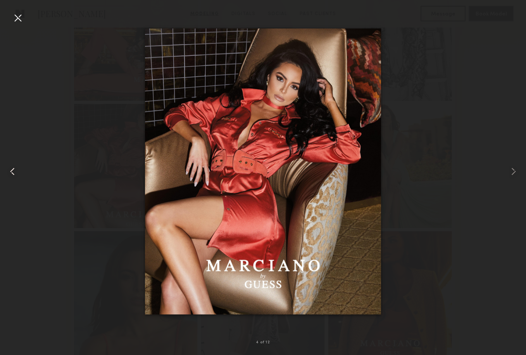
click at [11, 16] on div at bounding box center [10, 170] width 21 height 317
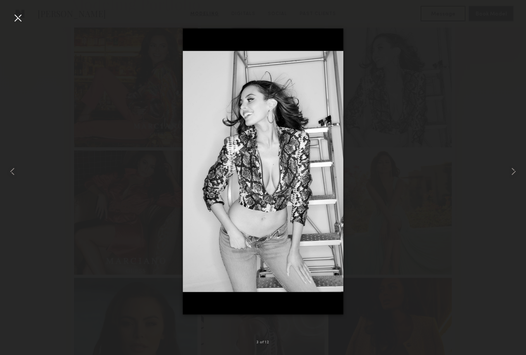
scroll to position [161, 0]
click at [16, 23] on div at bounding box center [18, 18] width 12 height 12
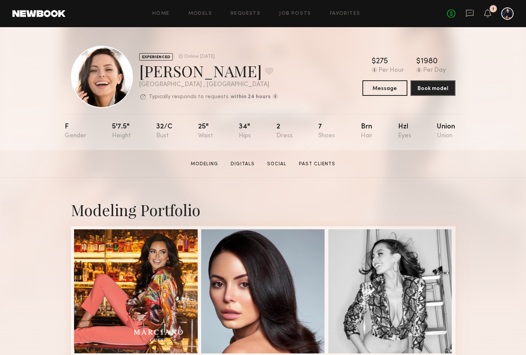
scroll to position [0, 0]
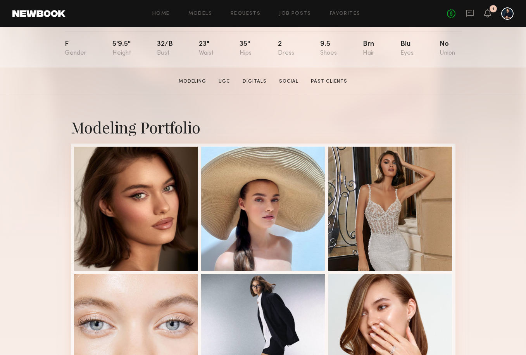
scroll to position [102, 0]
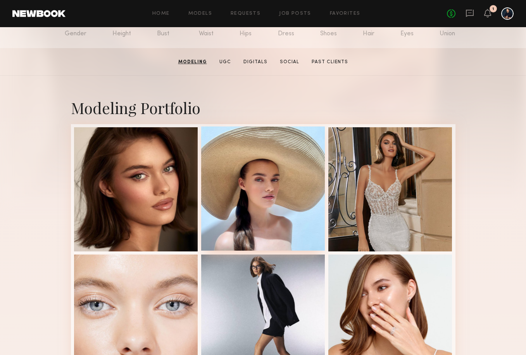
click at [262, 184] on div at bounding box center [263, 188] width 124 height 124
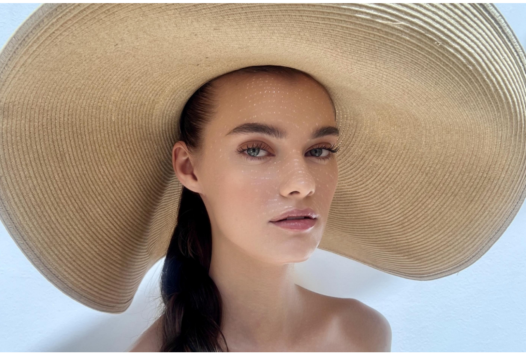
scroll to position [65, 0]
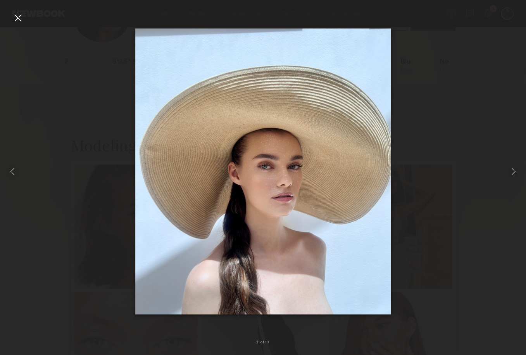
click at [21, 15] on div at bounding box center [18, 18] width 12 height 12
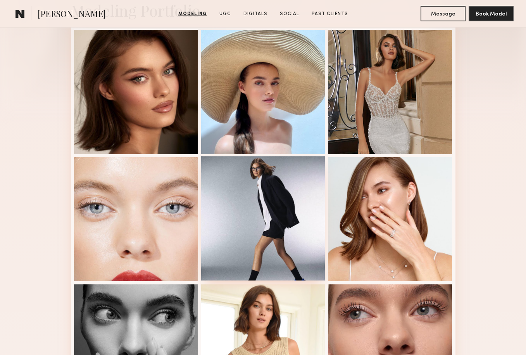
scroll to position [200, 0]
click at [266, 191] on div at bounding box center [263, 218] width 124 height 124
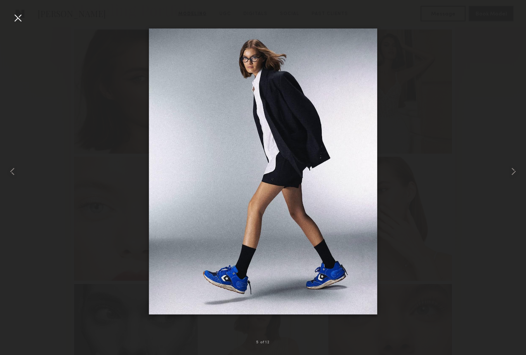
click at [20, 17] on div at bounding box center [18, 18] width 12 height 12
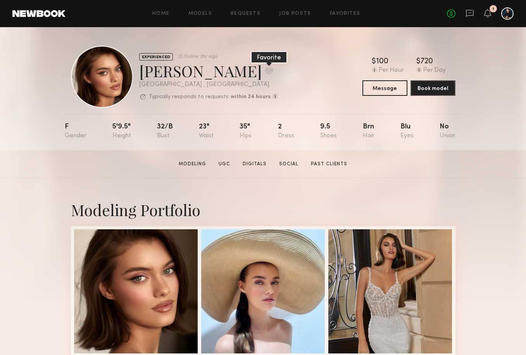
scroll to position [0, 0]
click at [265, 72] on button at bounding box center [269, 70] width 8 height 7
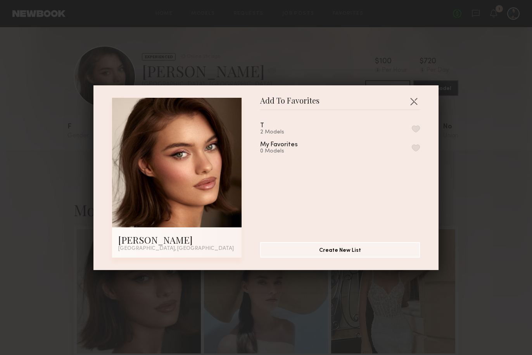
click at [412, 127] on button "button" at bounding box center [416, 128] width 8 height 7
click at [412, 101] on button "button" at bounding box center [413, 101] width 12 height 12
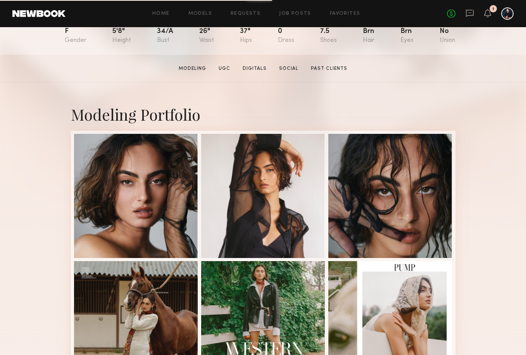
scroll to position [105, 0]
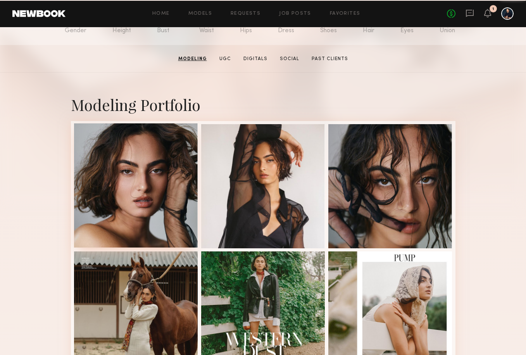
click at [163, 167] on div at bounding box center [136, 185] width 124 height 124
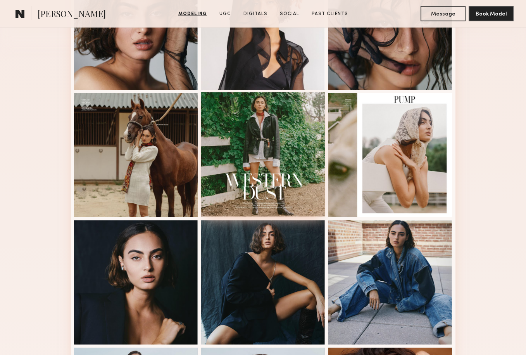
scroll to position [262, 0]
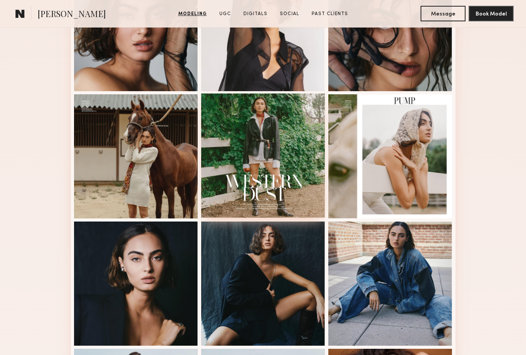
click at [250, 117] on div at bounding box center [263, 155] width 124 height 124
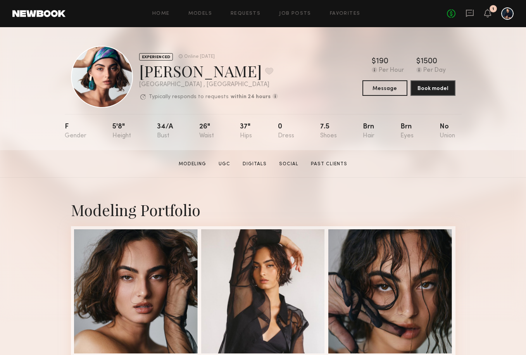
scroll to position [0, 0]
click at [265, 73] on button at bounding box center [269, 70] width 8 height 7
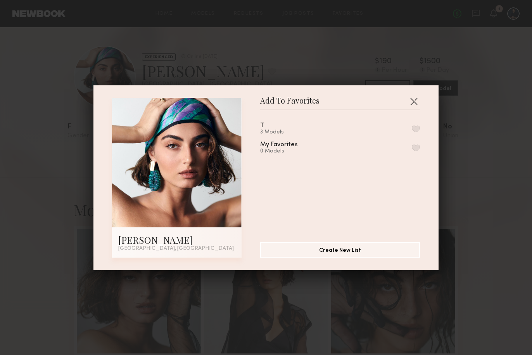
click at [278, 133] on div "3 Models" at bounding box center [272, 132] width 24 height 6
click at [412, 126] on button "button" at bounding box center [416, 128] width 8 height 7
click at [413, 102] on button "button" at bounding box center [413, 101] width 12 height 12
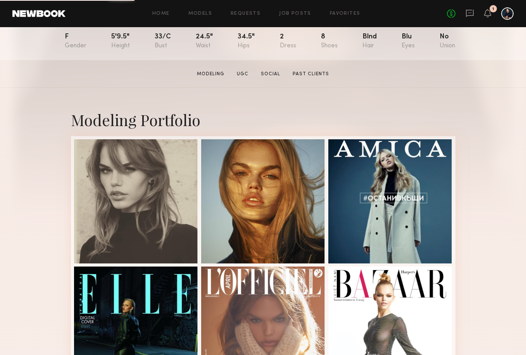
scroll to position [102, 0]
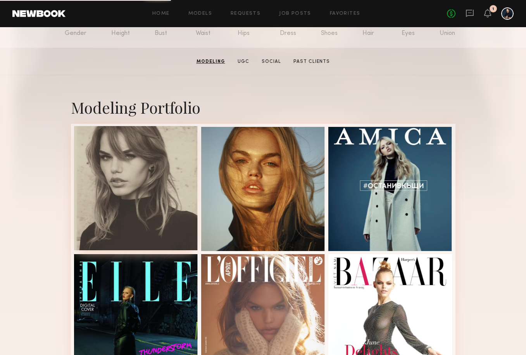
click at [91, 181] on div at bounding box center [136, 188] width 124 height 124
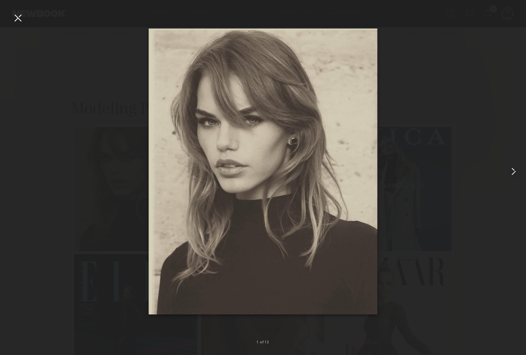
click at [514, 172] on common-icon at bounding box center [513, 171] width 12 height 12
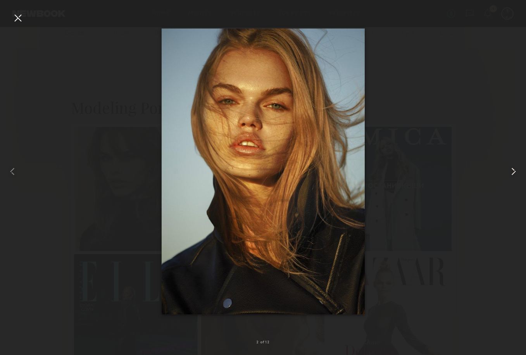
click at [514, 172] on common-icon at bounding box center [513, 171] width 12 height 12
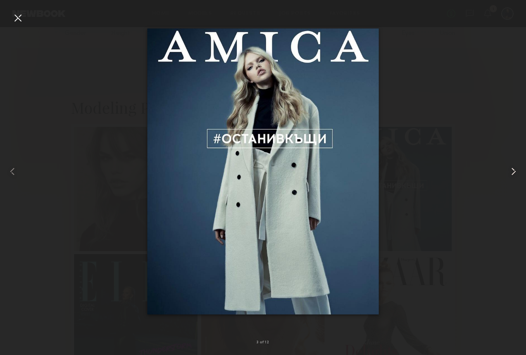
click at [513, 172] on common-icon at bounding box center [513, 171] width 12 height 12
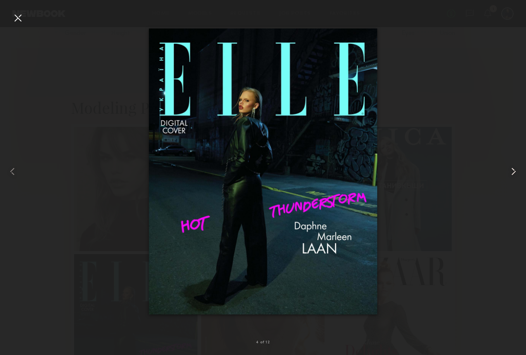
click at [513, 172] on common-icon at bounding box center [513, 171] width 12 height 12
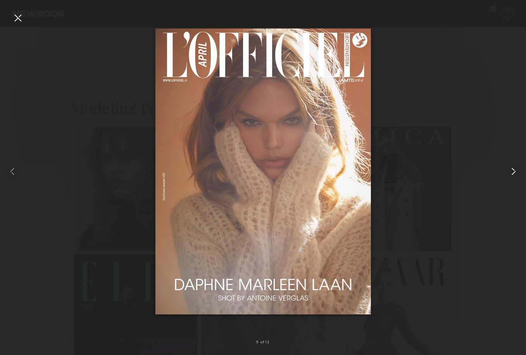
click at [513, 172] on common-icon at bounding box center [513, 171] width 12 height 12
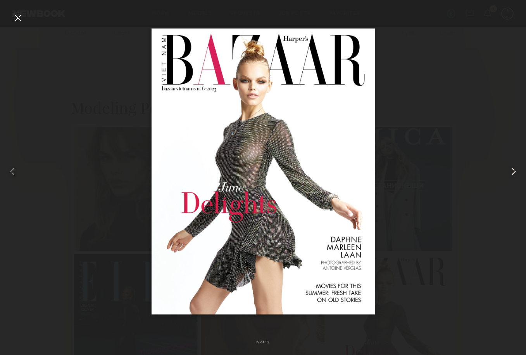
click at [513, 172] on common-icon at bounding box center [513, 171] width 12 height 12
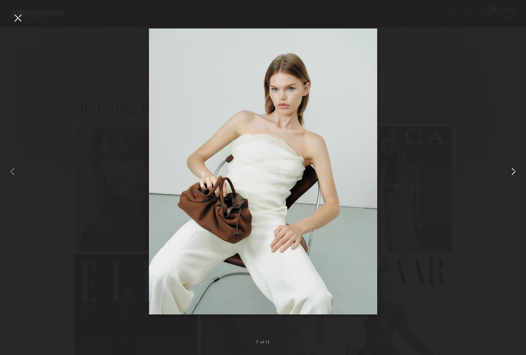
click at [513, 172] on common-icon at bounding box center [513, 171] width 12 height 12
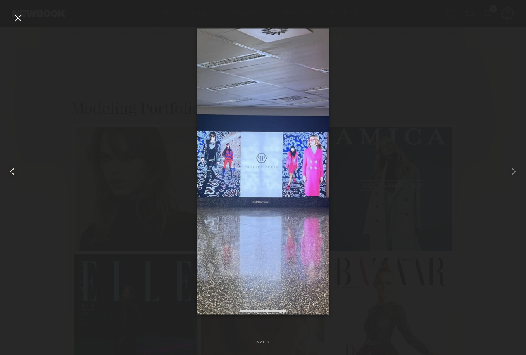
click at [9, 176] on common-icon at bounding box center [12, 171] width 12 height 12
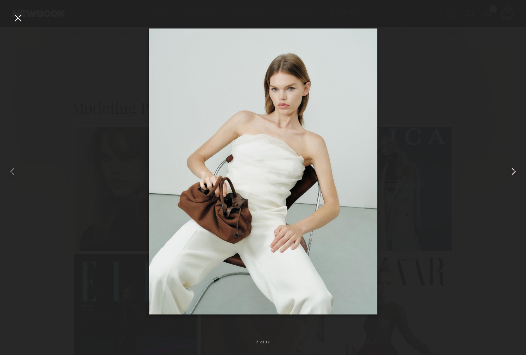
click at [515, 173] on common-icon at bounding box center [513, 171] width 12 height 12
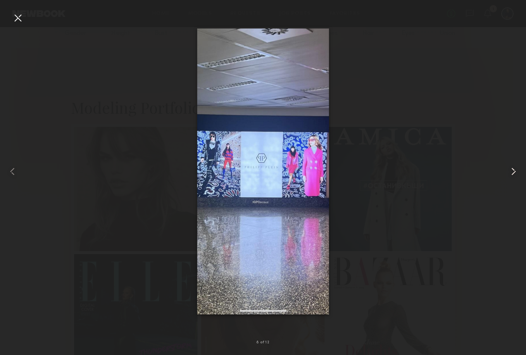
click at [515, 173] on common-icon at bounding box center [513, 171] width 12 height 12
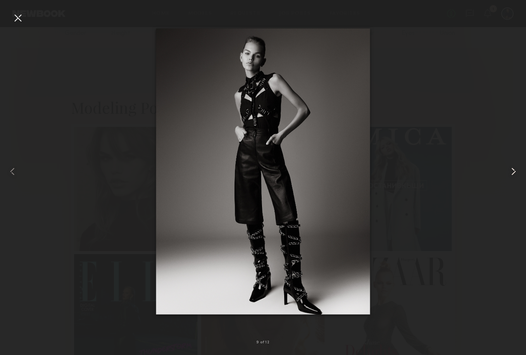
click at [515, 173] on common-icon at bounding box center [513, 171] width 12 height 12
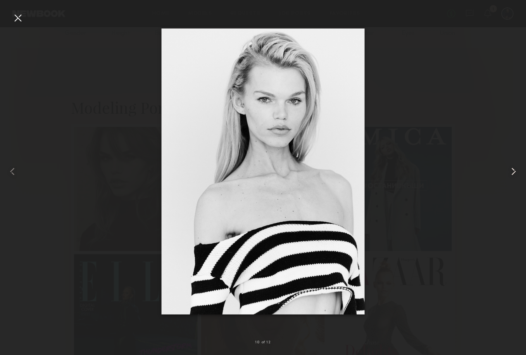
click at [515, 173] on common-icon at bounding box center [513, 171] width 12 height 12
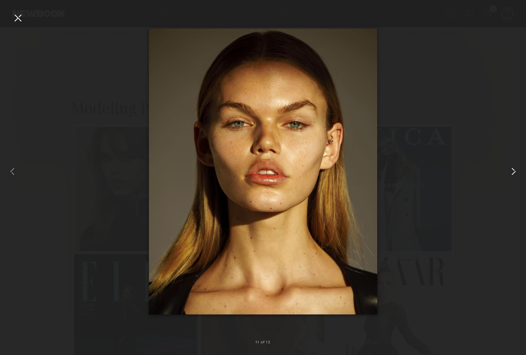
click at [515, 173] on common-icon at bounding box center [513, 171] width 12 height 12
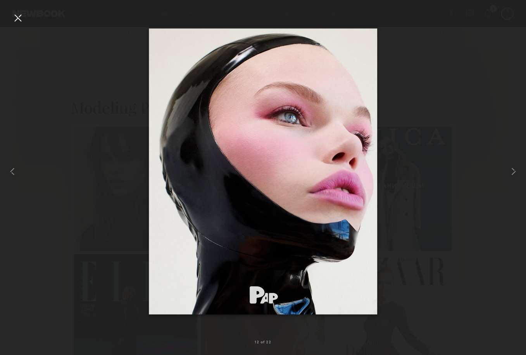
click at [12, 18] on div at bounding box center [18, 18] width 12 height 12
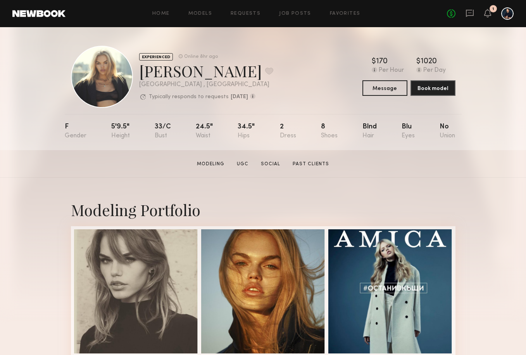
scroll to position [0, 0]
click at [265, 72] on button at bounding box center [269, 70] width 8 height 7
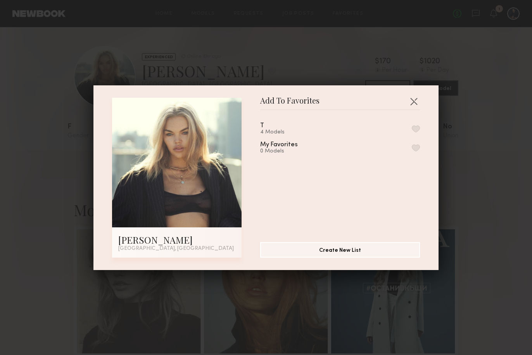
click at [412, 128] on button "button" at bounding box center [416, 128] width 8 height 7
click at [410, 102] on button "button" at bounding box center [413, 101] width 12 height 12
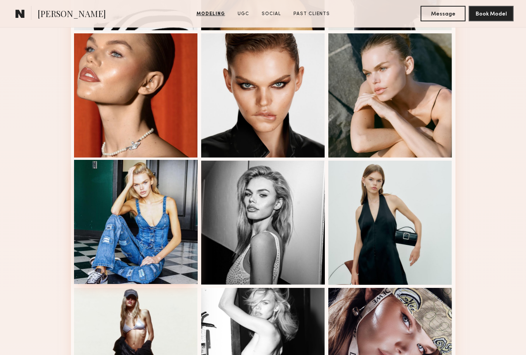
scroll to position [723, 0]
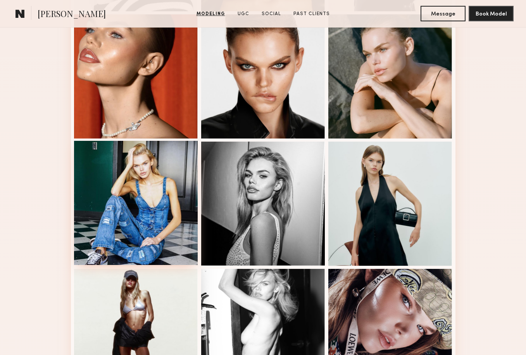
click at [155, 186] on div at bounding box center [136, 203] width 124 height 124
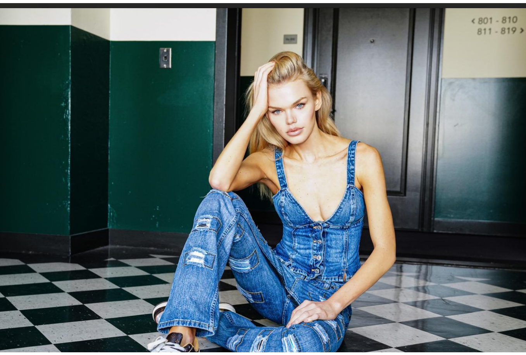
scroll to position [627, 0]
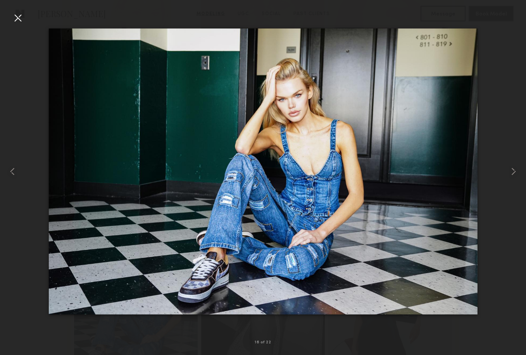
click at [17, 19] on div at bounding box center [18, 18] width 12 height 12
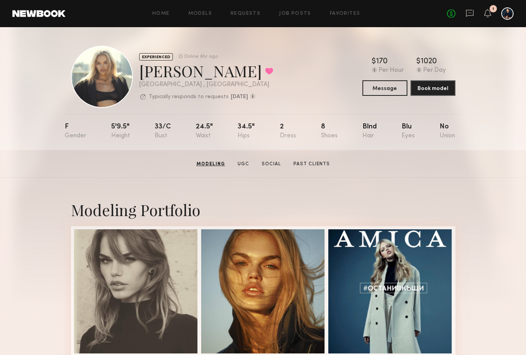
scroll to position [0, 0]
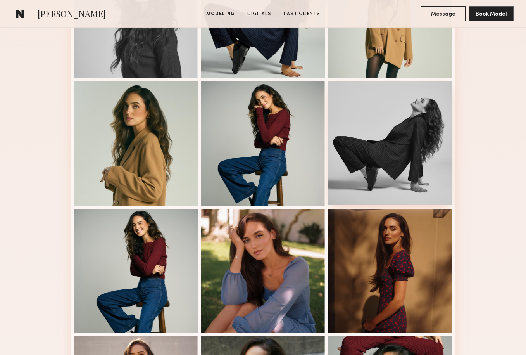
scroll to position [273, 0]
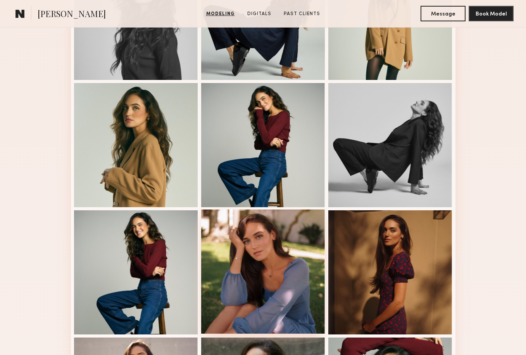
click at [287, 258] on div at bounding box center [263, 271] width 124 height 124
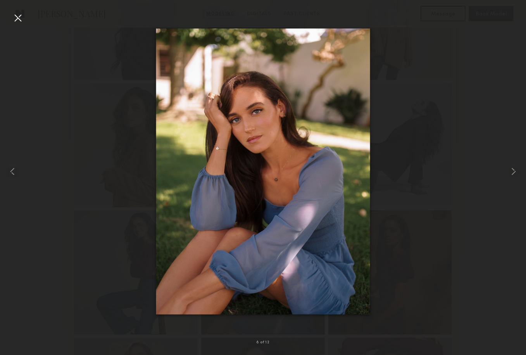
click at [16, 20] on div at bounding box center [18, 18] width 12 height 12
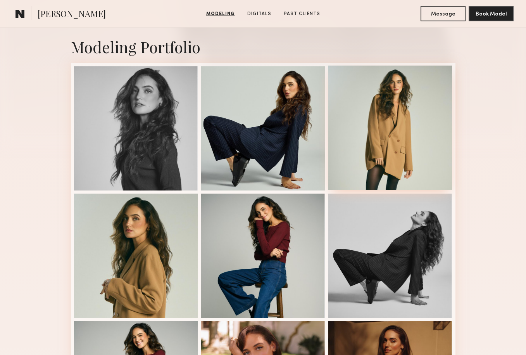
scroll to position [159, 0]
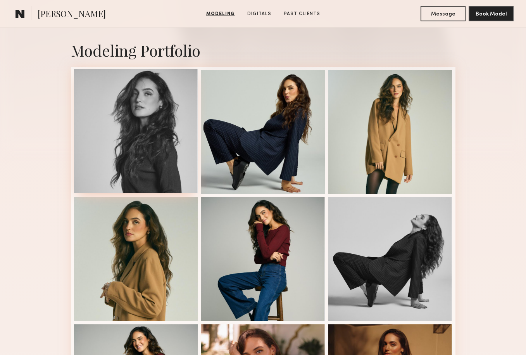
click at [143, 88] on div at bounding box center [136, 131] width 124 height 124
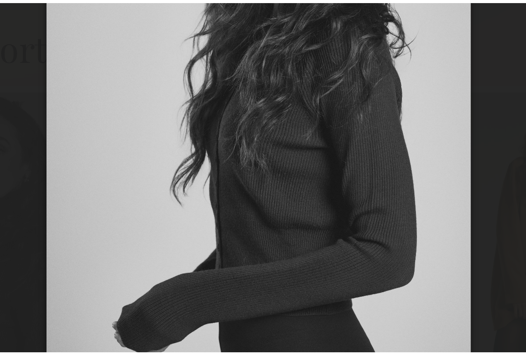
scroll to position [167, 0]
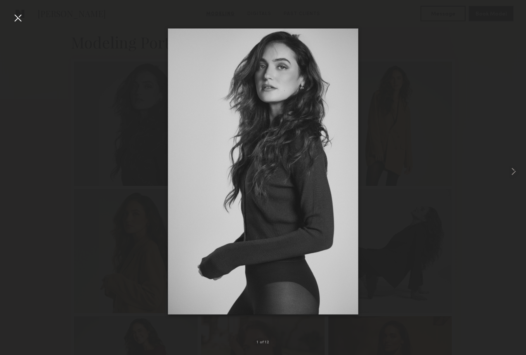
click at [19, 21] on div at bounding box center [18, 18] width 12 height 12
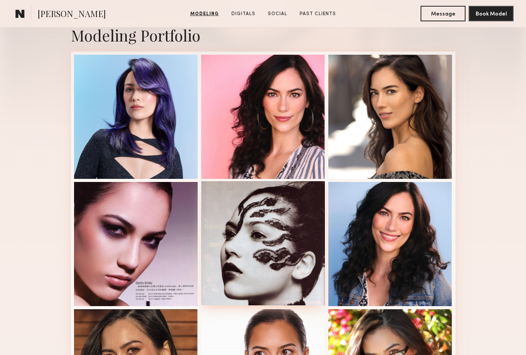
scroll to position [155, 0]
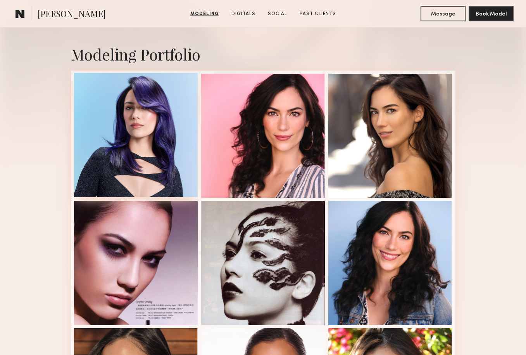
click at [159, 136] on div at bounding box center [136, 135] width 124 height 124
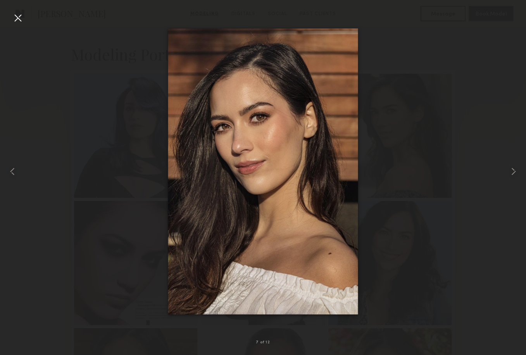
click at [64, 77] on div at bounding box center [263, 170] width 526 height 317
click at [17, 22] on div at bounding box center [18, 18] width 12 height 12
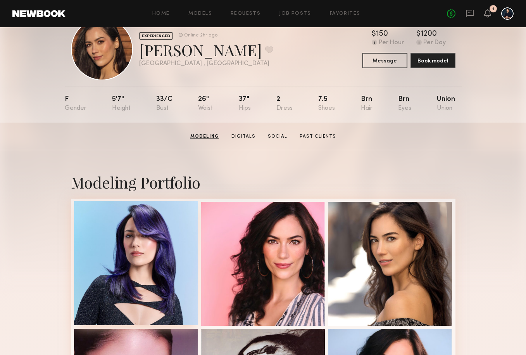
scroll to position [24, 0]
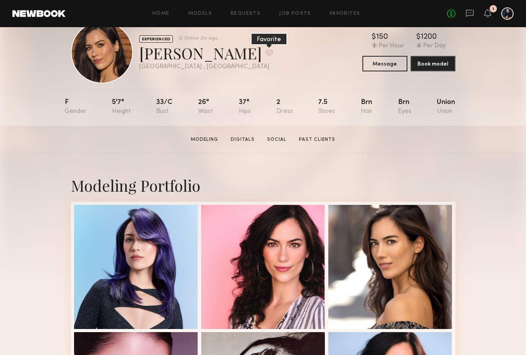
click at [265, 56] on button at bounding box center [269, 52] width 8 height 7
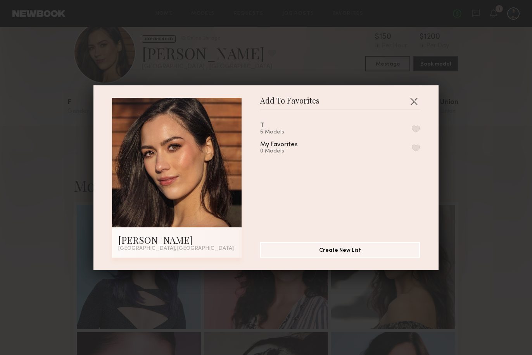
click at [412, 128] on button "button" at bounding box center [416, 128] width 8 height 7
click at [413, 98] on button "button" at bounding box center [413, 101] width 12 height 12
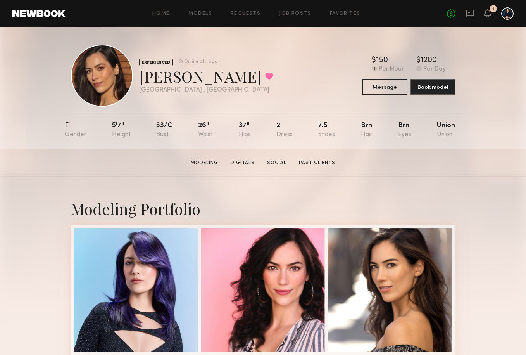
scroll to position [1, 0]
drag, startPoint x: 458, startPoint y: 136, endPoint x: 432, endPoint y: 124, distance: 29.0
click at [432, 124] on nb-model-profile-props "F 5'7" 33/c 26" 37" 2 7.5 Brn Brn Union" at bounding box center [263, 131] width 397 height 36
click at [432, 124] on div "F 5'7" 33/c 26" 37" 2 7.5 Brn Brn Union" at bounding box center [260, 131] width 391 height 36
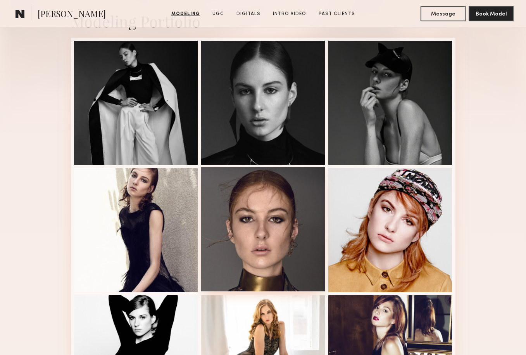
scroll to position [196, 0]
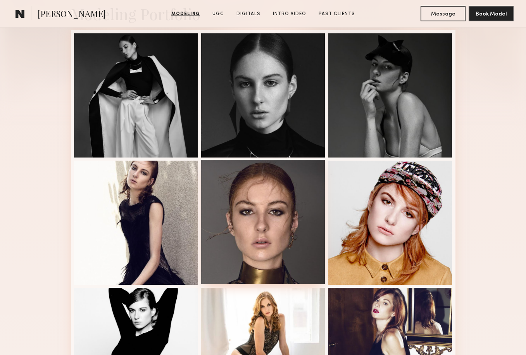
click at [241, 195] on div at bounding box center [263, 222] width 124 height 124
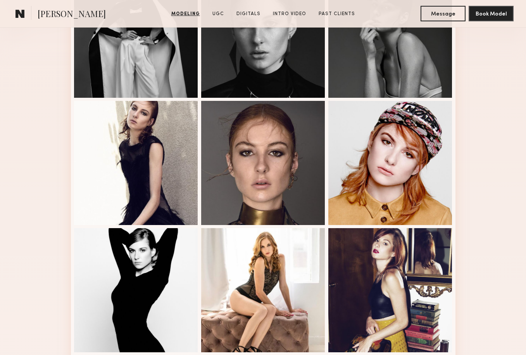
scroll to position [258, 0]
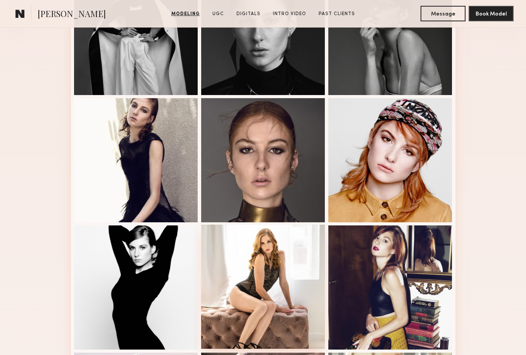
click at [281, 257] on div at bounding box center [263, 286] width 124 height 124
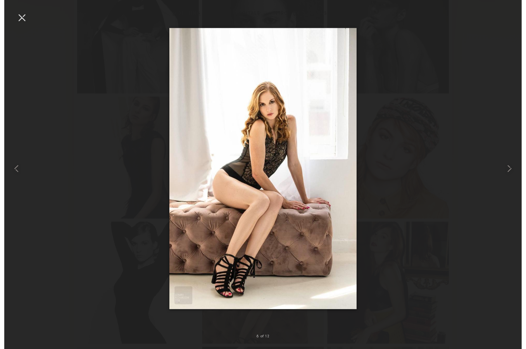
scroll to position [110, 0]
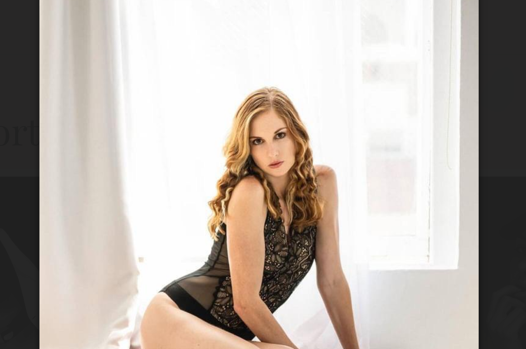
click at [15, 29] on div at bounding box center [263, 168] width 526 height 312
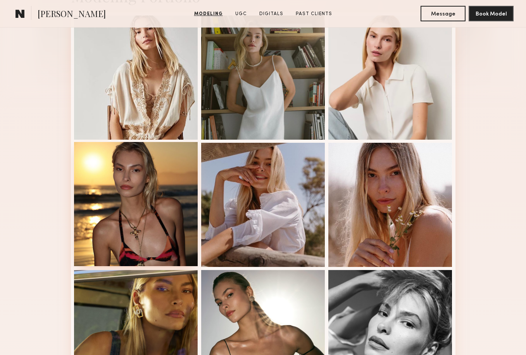
scroll to position [227, 0]
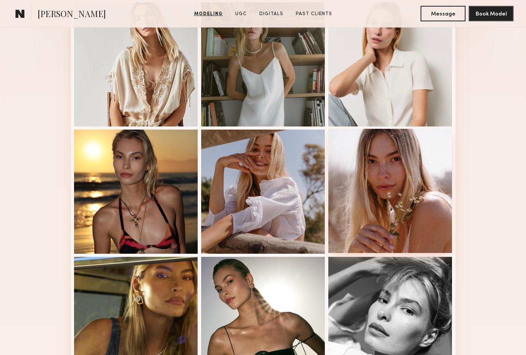
click at [399, 167] on div at bounding box center [390, 191] width 124 height 124
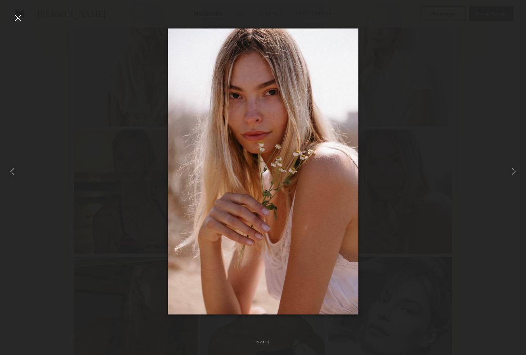
click at [18, 21] on div at bounding box center [18, 18] width 12 height 12
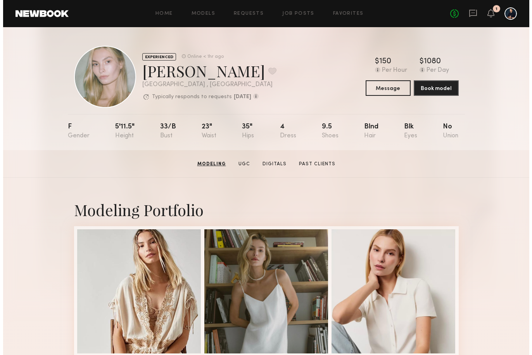
scroll to position [0, 0]
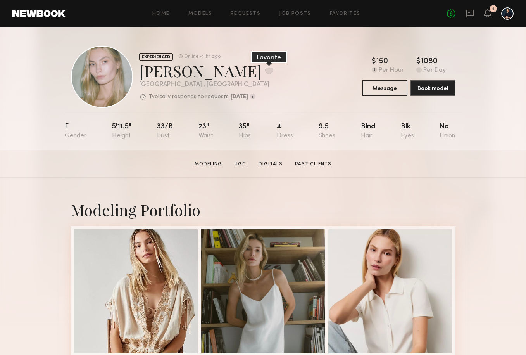
click at [265, 70] on button at bounding box center [269, 70] width 8 height 7
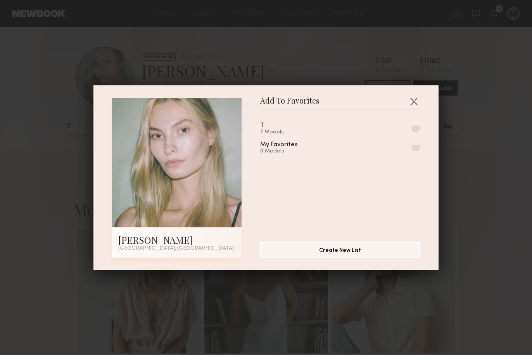
click at [412, 128] on button "button" at bounding box center [416, 128] width 8 height 7
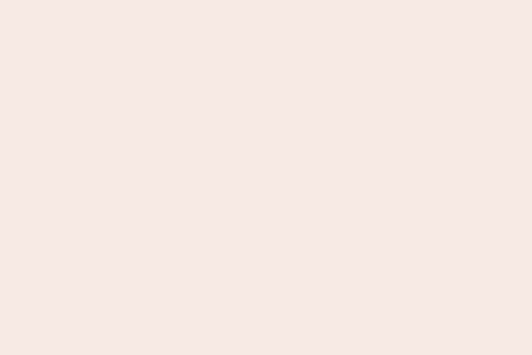
scroll to position [3, 0]
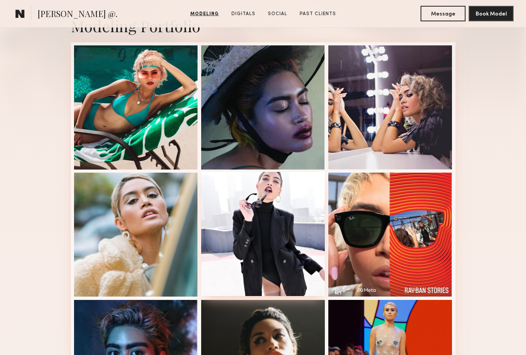
scroll to position [228, 0]
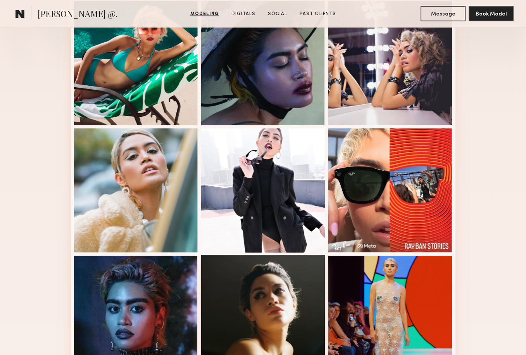
click at [251, 287] on div at bounding box center [263, 317] width 124 height 124
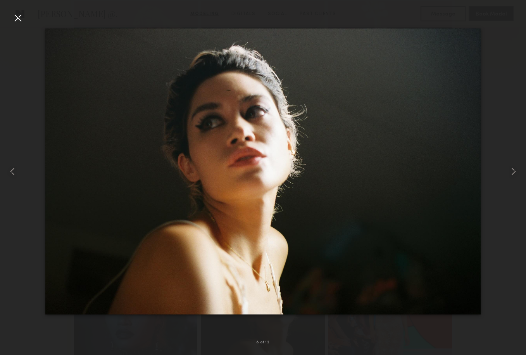
click at [19, 19] on div at bounding box center [18, 18] width 12 height 12
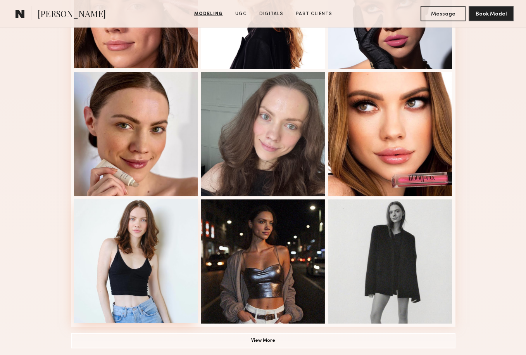
scroll to position [409, 0]
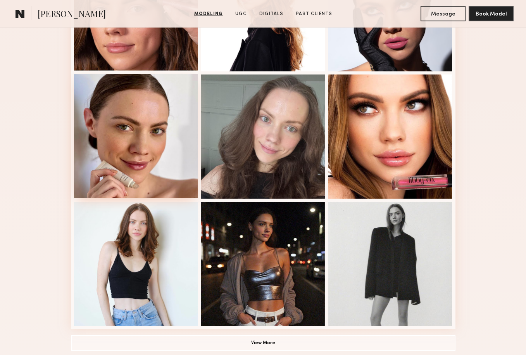
click at [136, 148] on div at bounding box center [136, 136] width 124 height 124
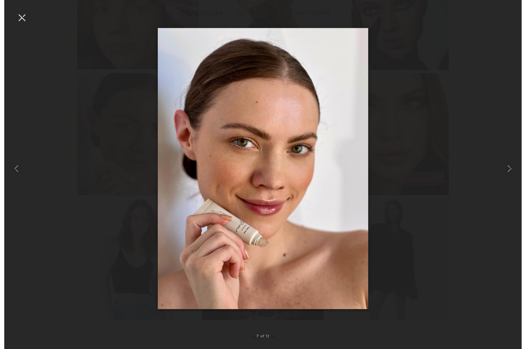
scroll to position [378, 0]
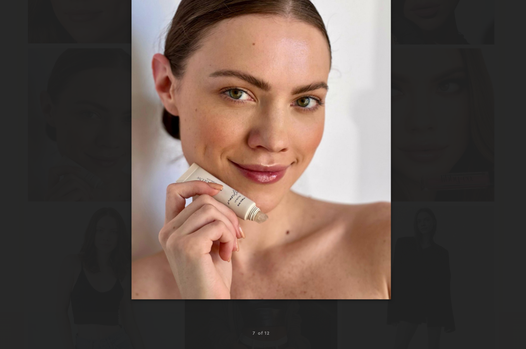
click at [76, 129] on div at bounding box center [263, 168] width 526 height 312
click at [53, 163] on div at bounding box center [263, 168] width 526 height 312
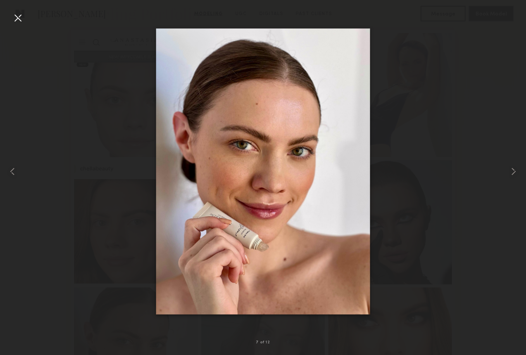
scroll to position [175, 0]
click at [14, 19] on div at bounding box center [18, 18] width 12 height 12
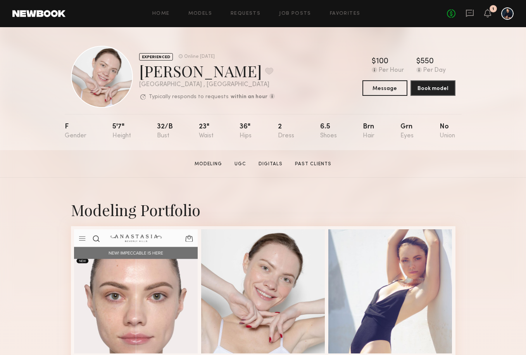
scroll to position [0, 0]
click at [265, 70] on button at bounding box center [269, 70] width 8 height 7
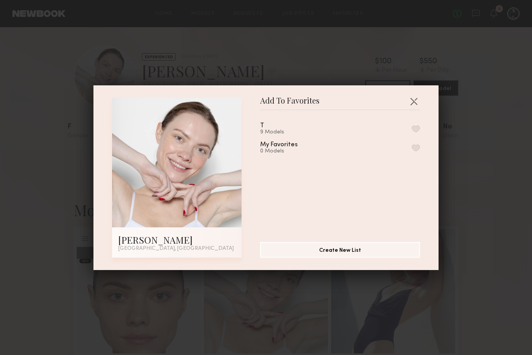
click at [412, 129] on button "button" at bounding box center [416, 128] width 8 height 7
click at [412, 102] on button "button" at bounding box center [413, 101] width 12 height 12
